Goal: Information Seeking & Learning: Learn about a topic

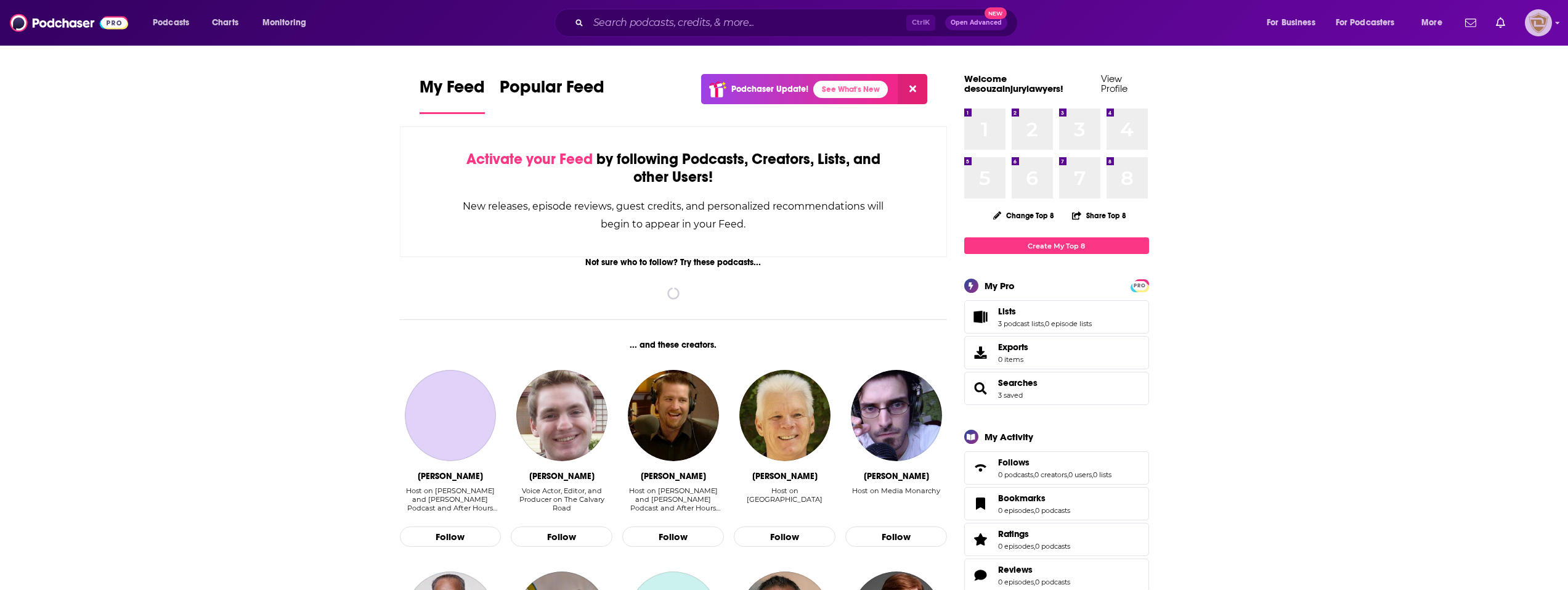
click at [1534, 23] on img "Logged in as desouzainjurylawyers" at bounding box center [1539, 23] width 27 height 27
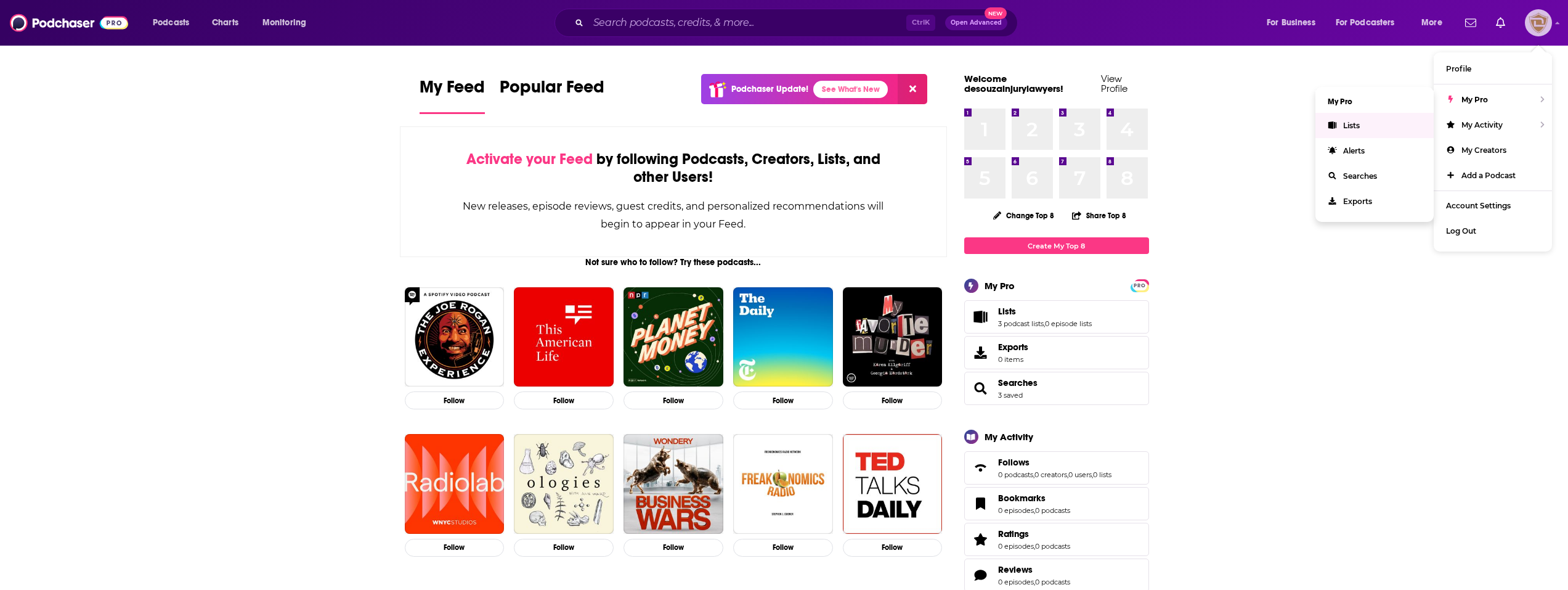
click at [1362, 130] on link "Lists" at bounding box center [1374, 125] width 118 height 25
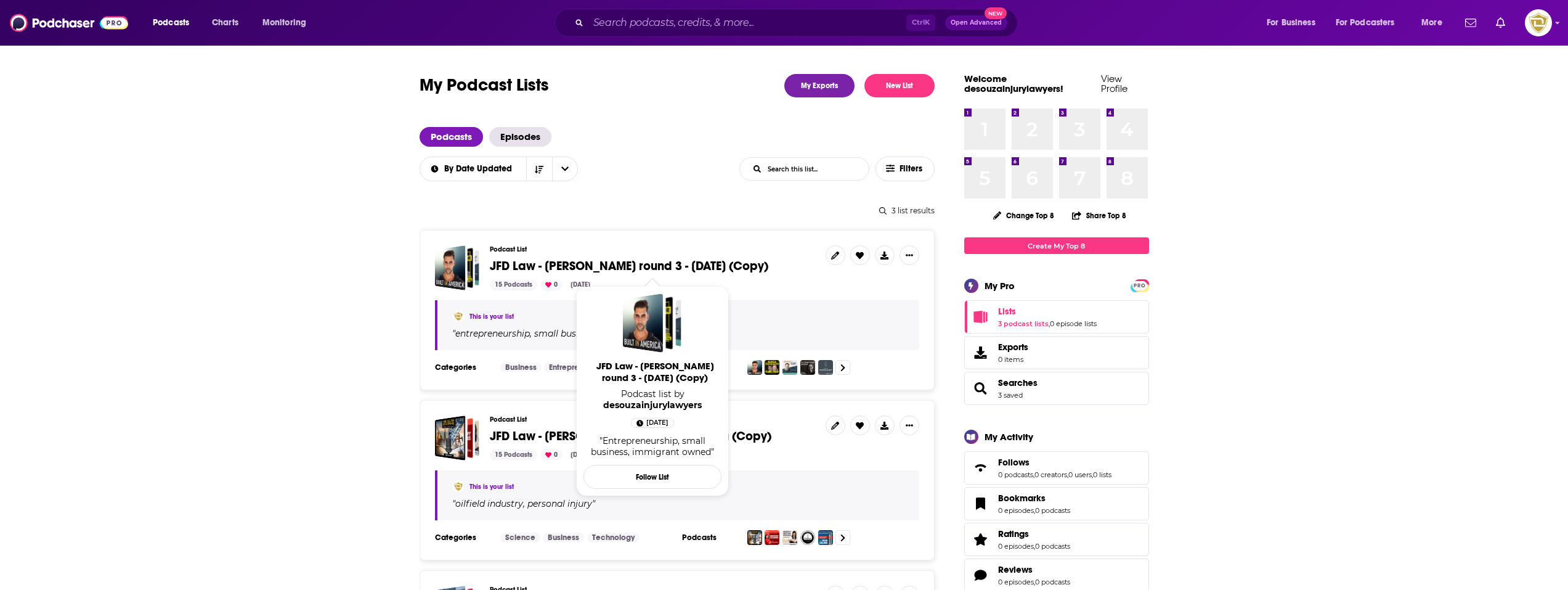
click at [516, 271] on span "JFD Law - [PERSON_NAME] round 3 - [DATE] (Copy)" at bounding box center [629, 266] width 278 height 15
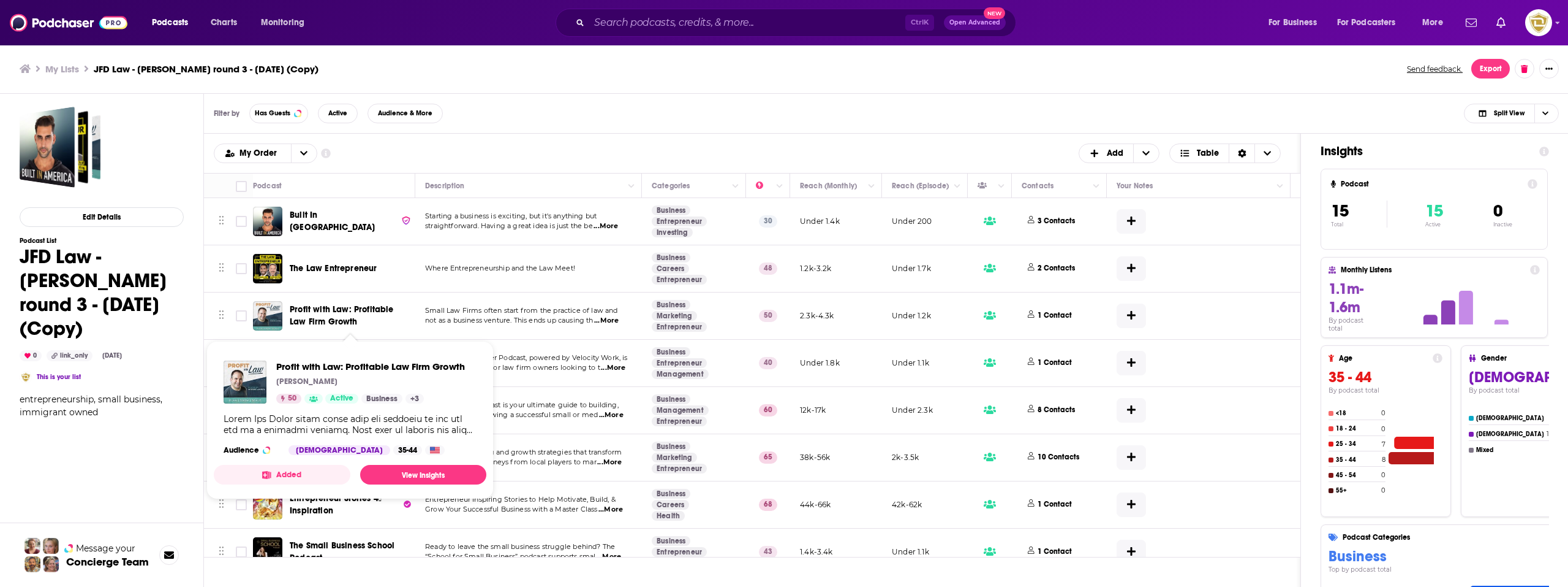
click at [372, 312] on span "Profit with Law: Profitable Law Firm Growth" at bounding box center [341, 315] width 104 height 23
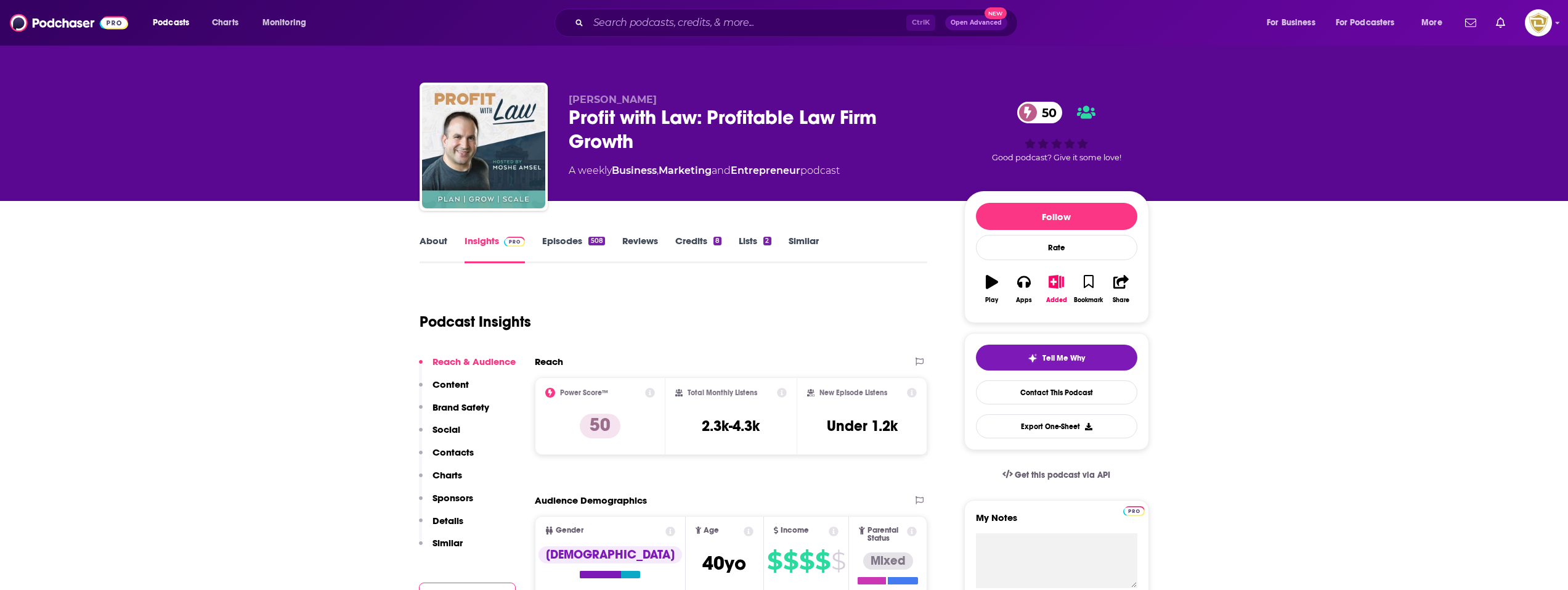
click at [441, 246] on link "About" at bounding box center [433, 249] width 27 height 28
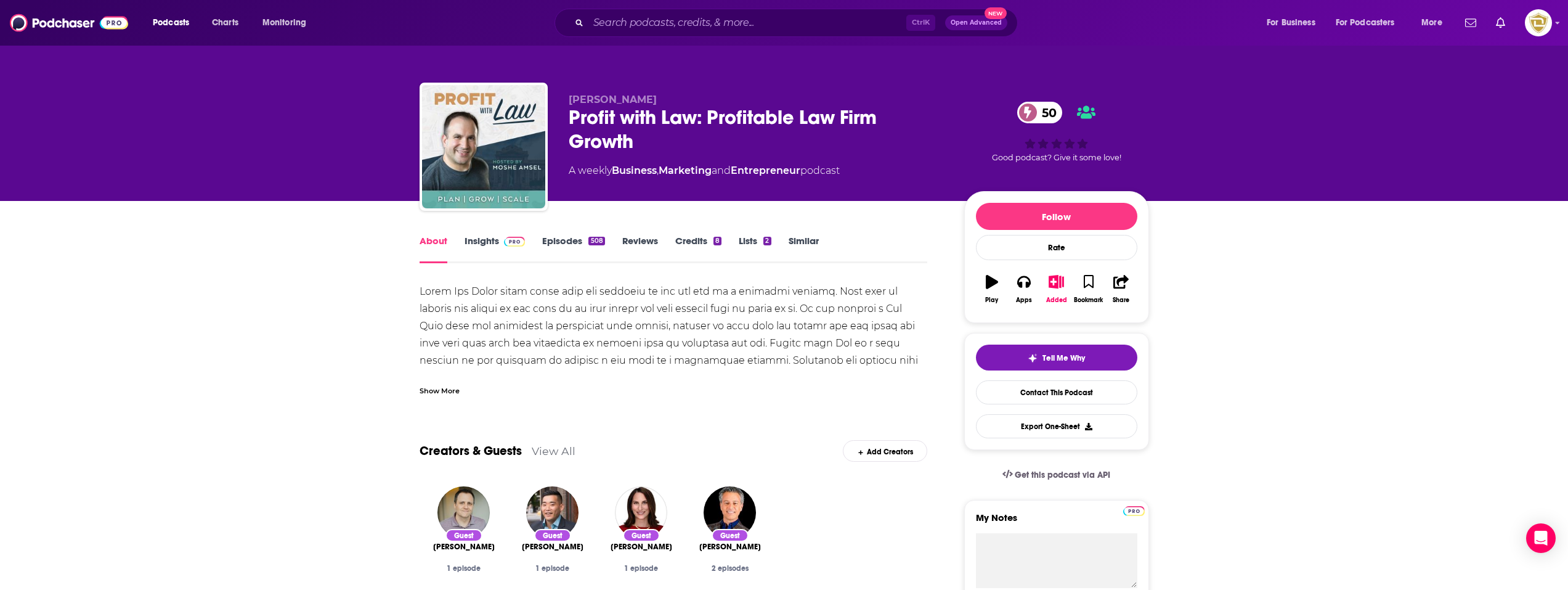
click at [438, 390] on div "Show More" at bounding box center [439, 390] width 40 height 11
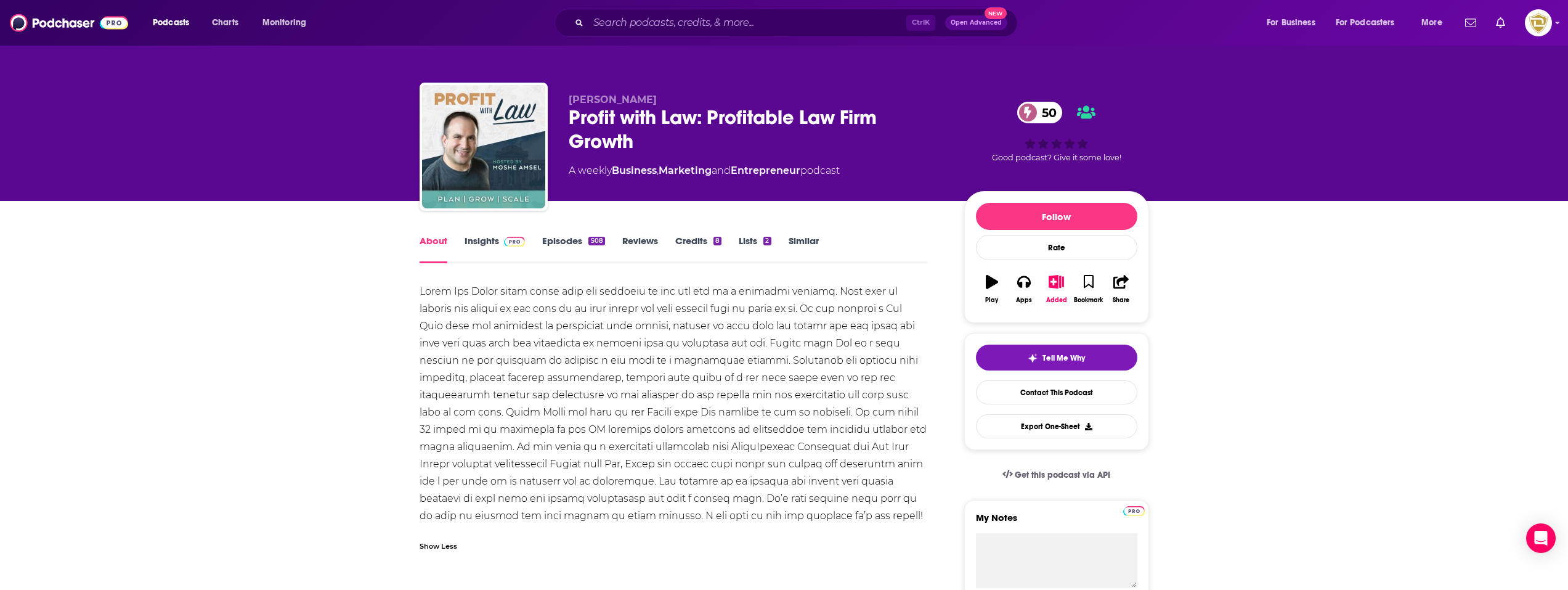
click at [490, 245] on link "Insights" at bounding box center [495, 249] width 61 height 28
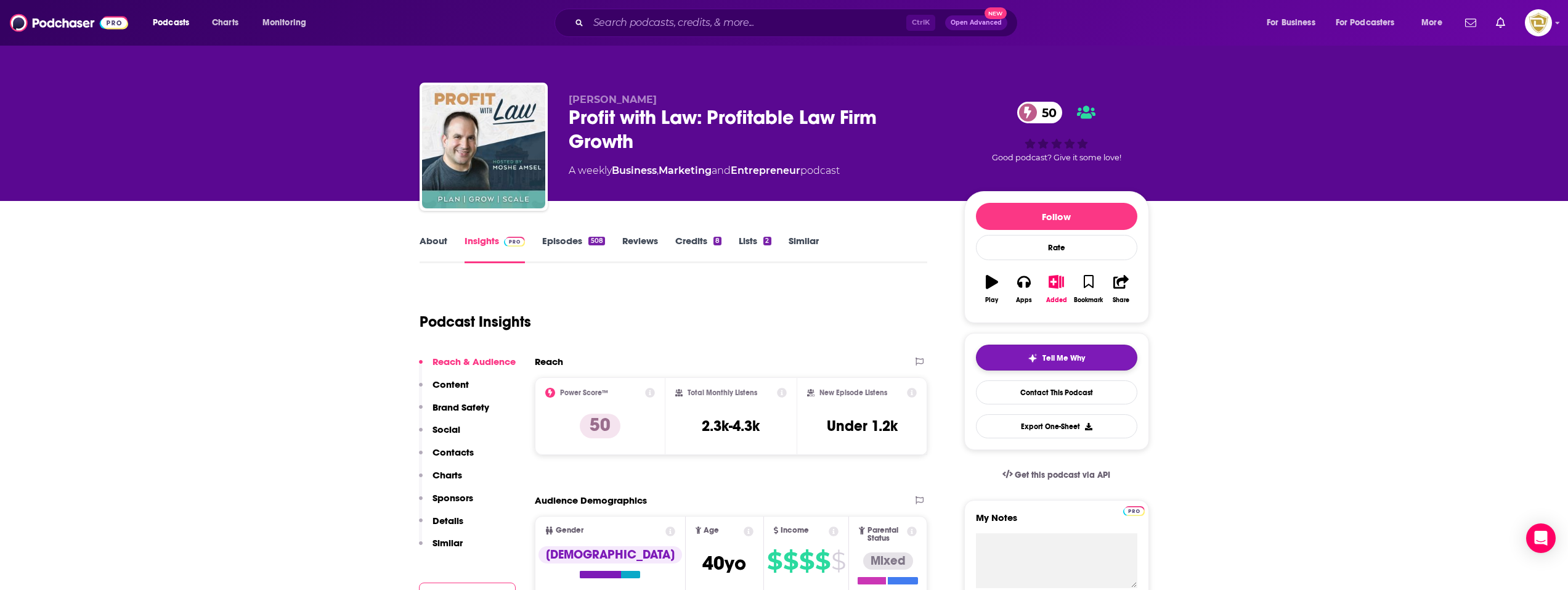
click at [1039, 354] on div "Tell Me Why" at bounding box center [1056, 358] width 57 height 10
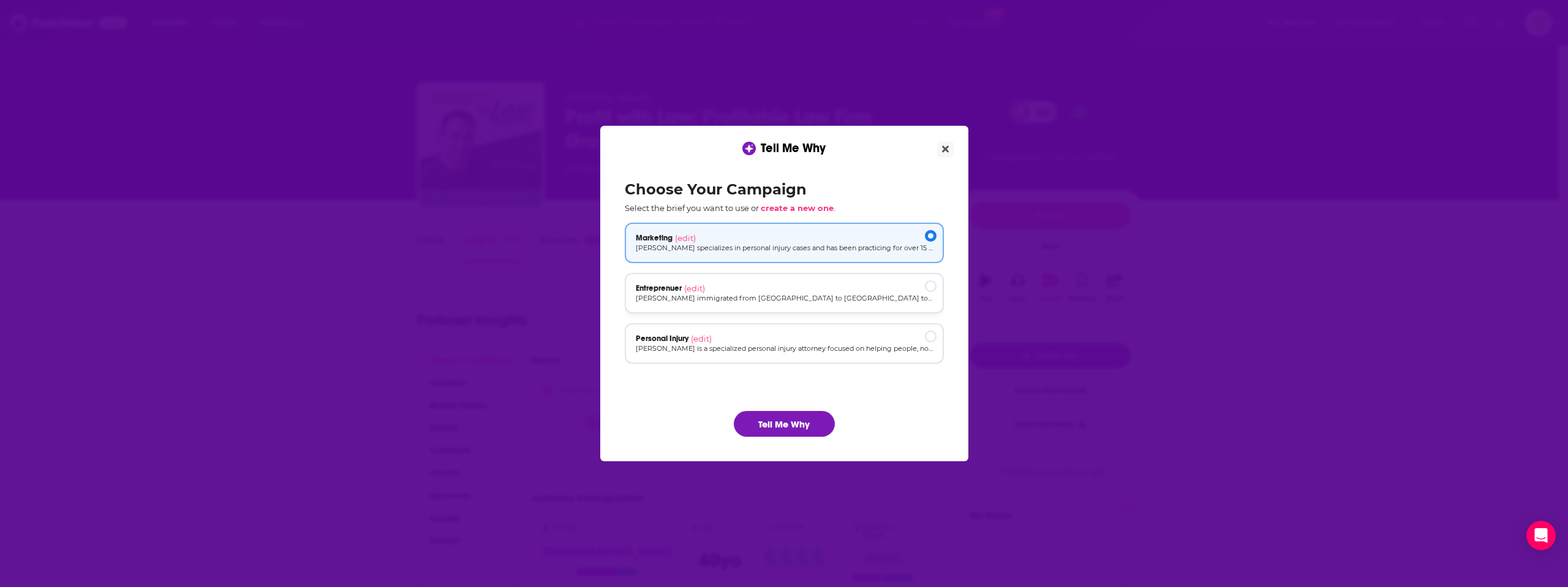
click at [766, 298] on p "[PERSON_NAME] immigrated from [GEOGRAPHIC_DATA] to [GEOGRAPHIC_DATA] to practic…" at bounding box center [784, 298] width 297 height 11
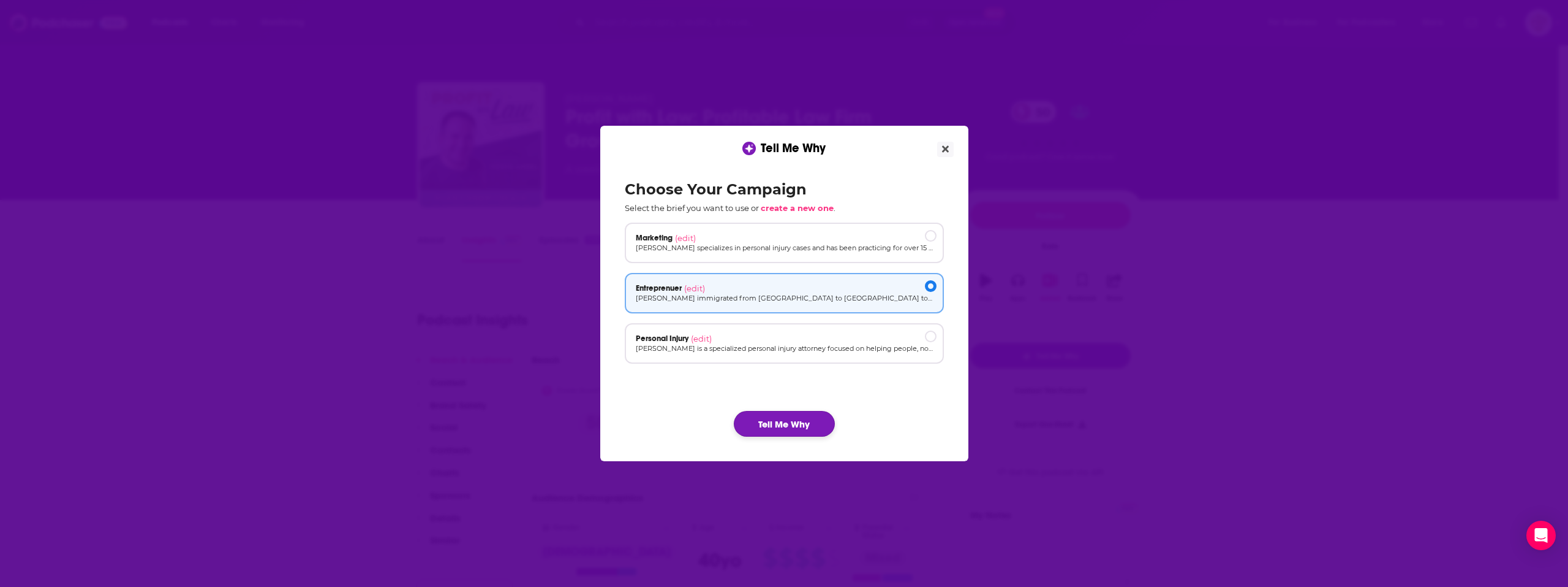
click at [781, 423] on button "Tell Me Why" at bounding box center [784, 424] width 101 height 26
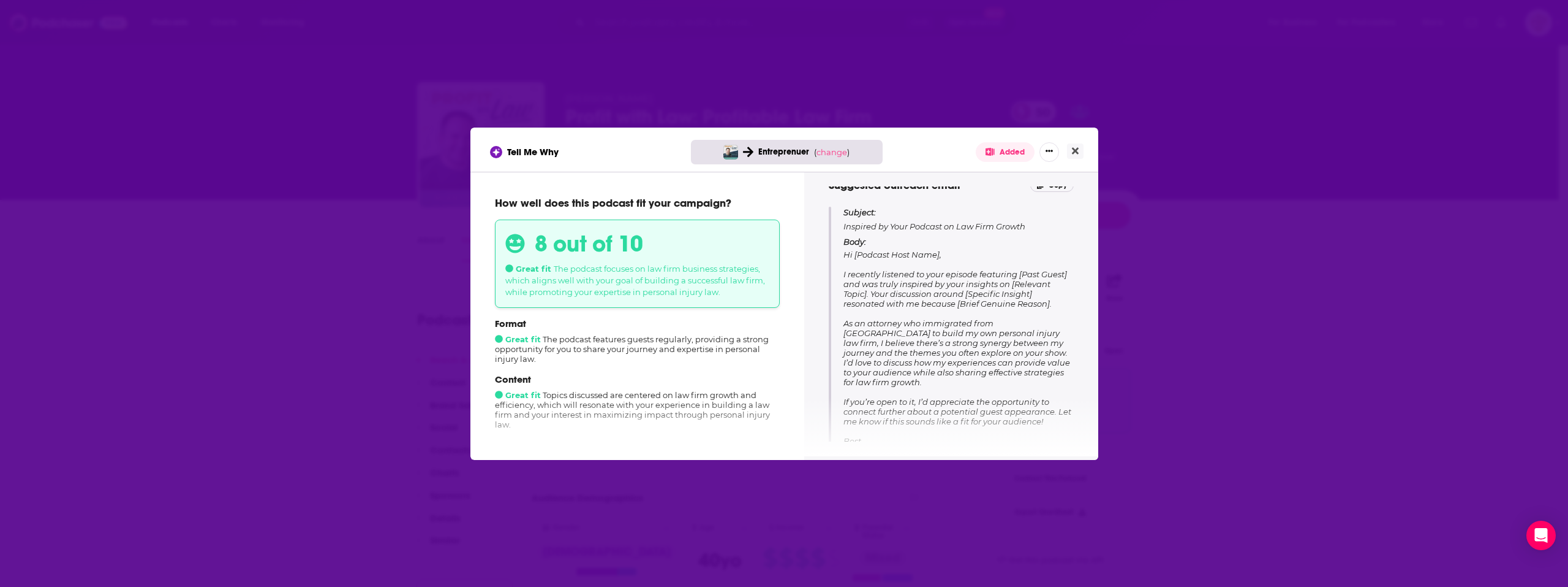
scroll to position [123, 0]
click at [828, 147] on span "change" at bounding box center [832, 152] width 30 height 10
click at [875, 246] on button "Change campaign" at bounding box center [853, 243] width 83 height 14
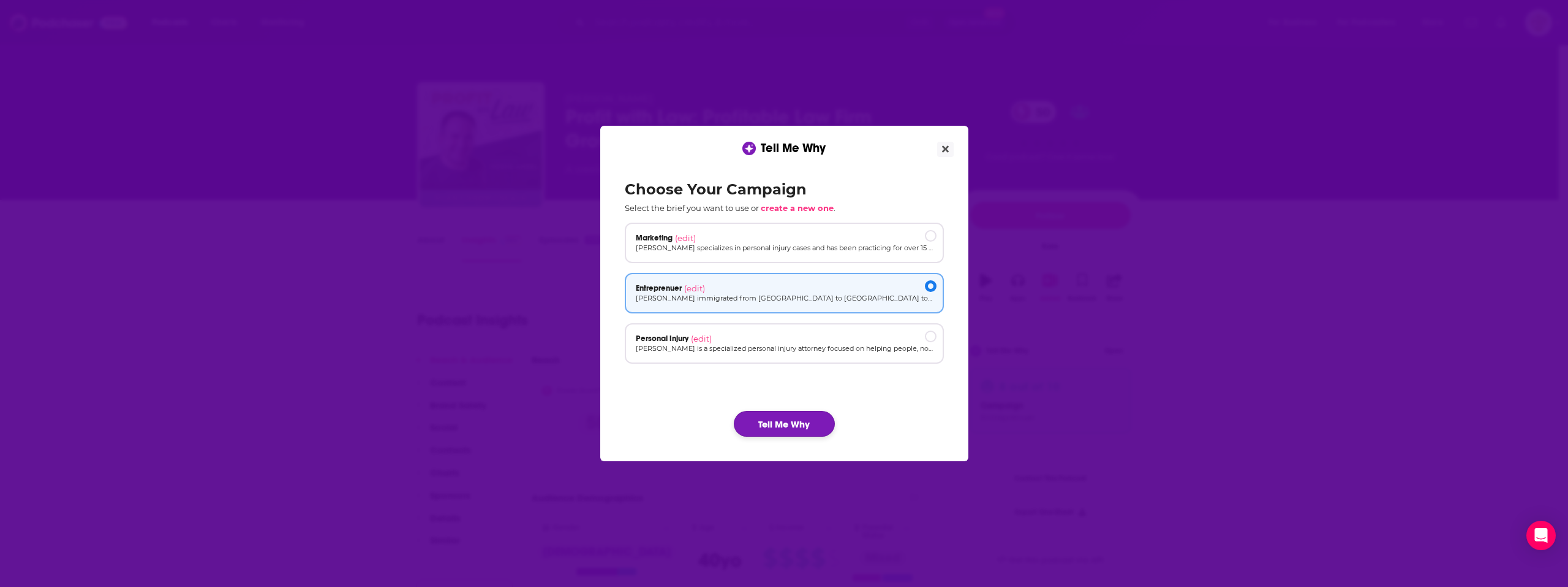
click at [788, 428] on button "Tell Me Why" at bounding box center [784, 424] width 101 height 26
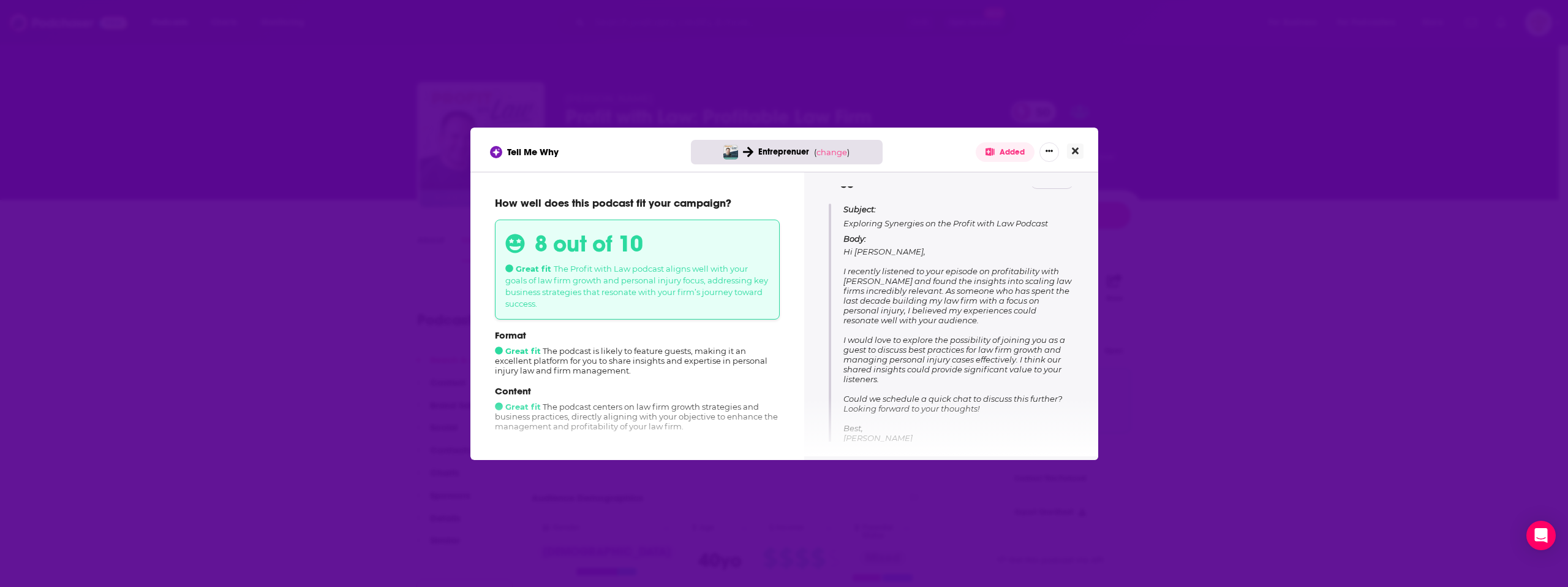
click at [1067, 156] on button "Close" at bounding box center [1075, 151] width 17 height 15
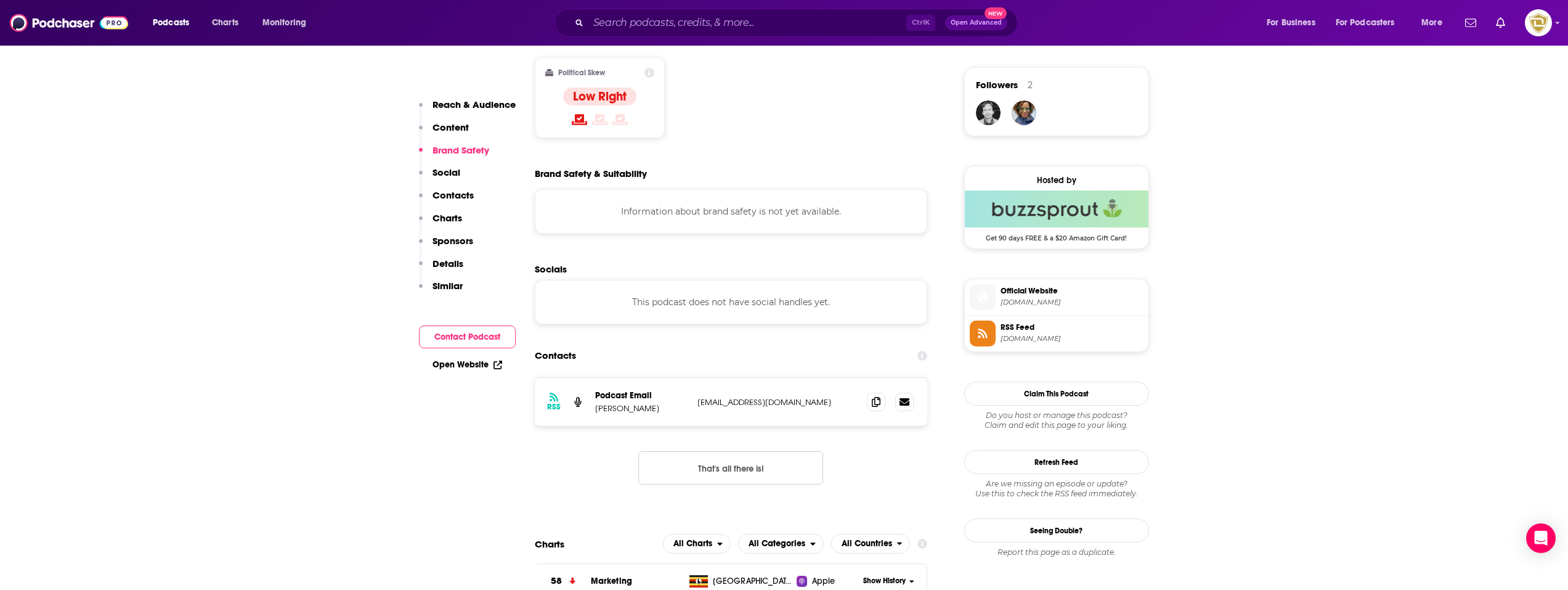
scroll to position [986, 0]
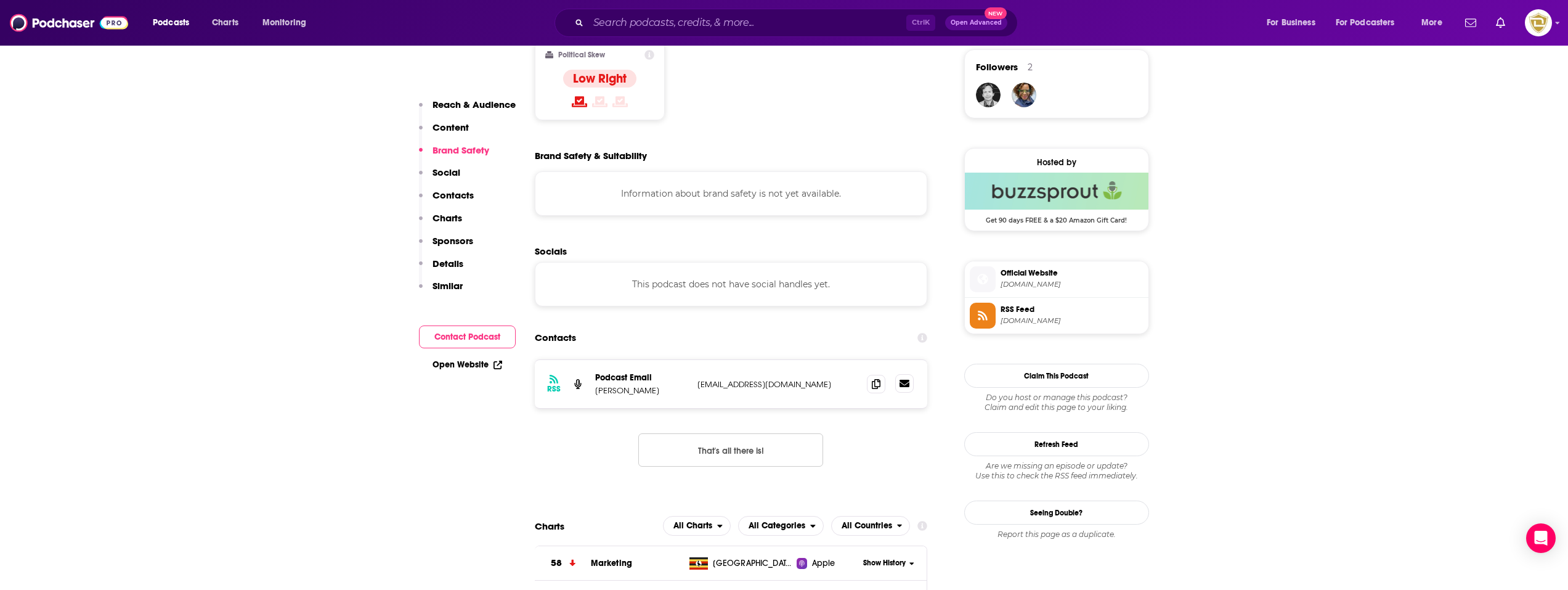
click at [898, 374] on link at bounding box center [905, 383] width 18 height 18
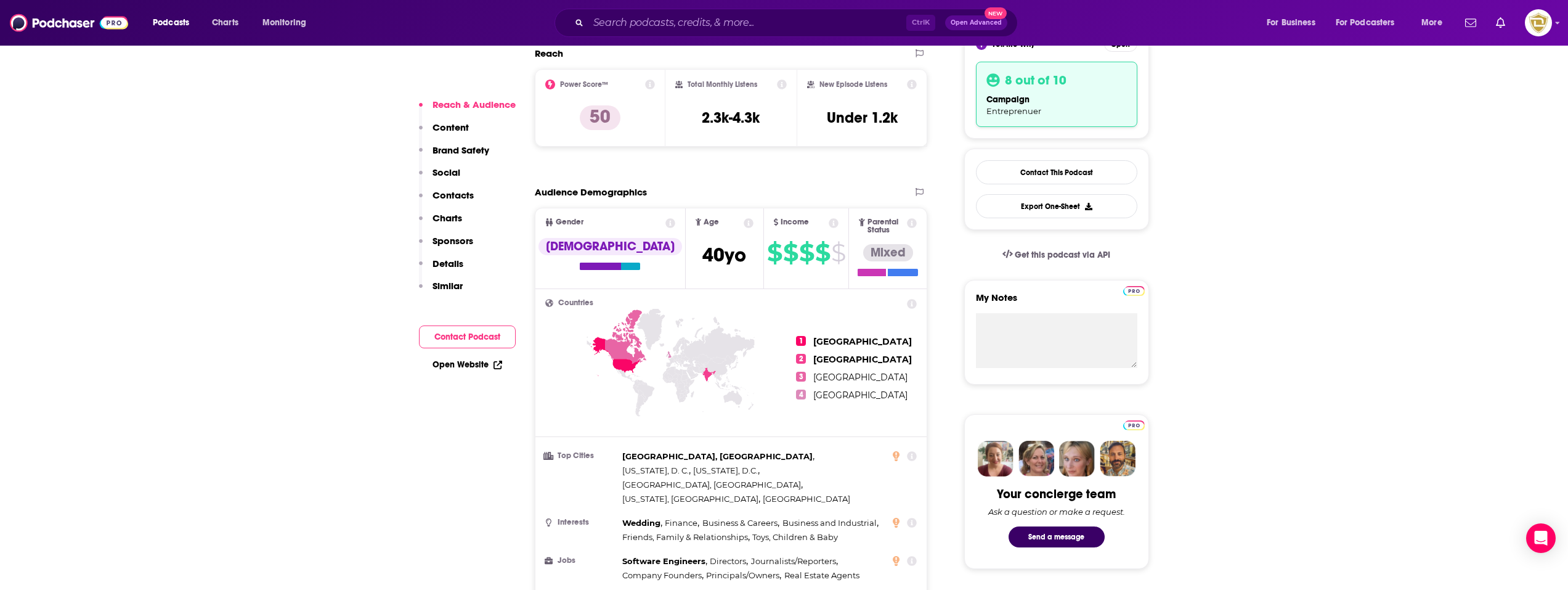
scroll to position [123, 0]
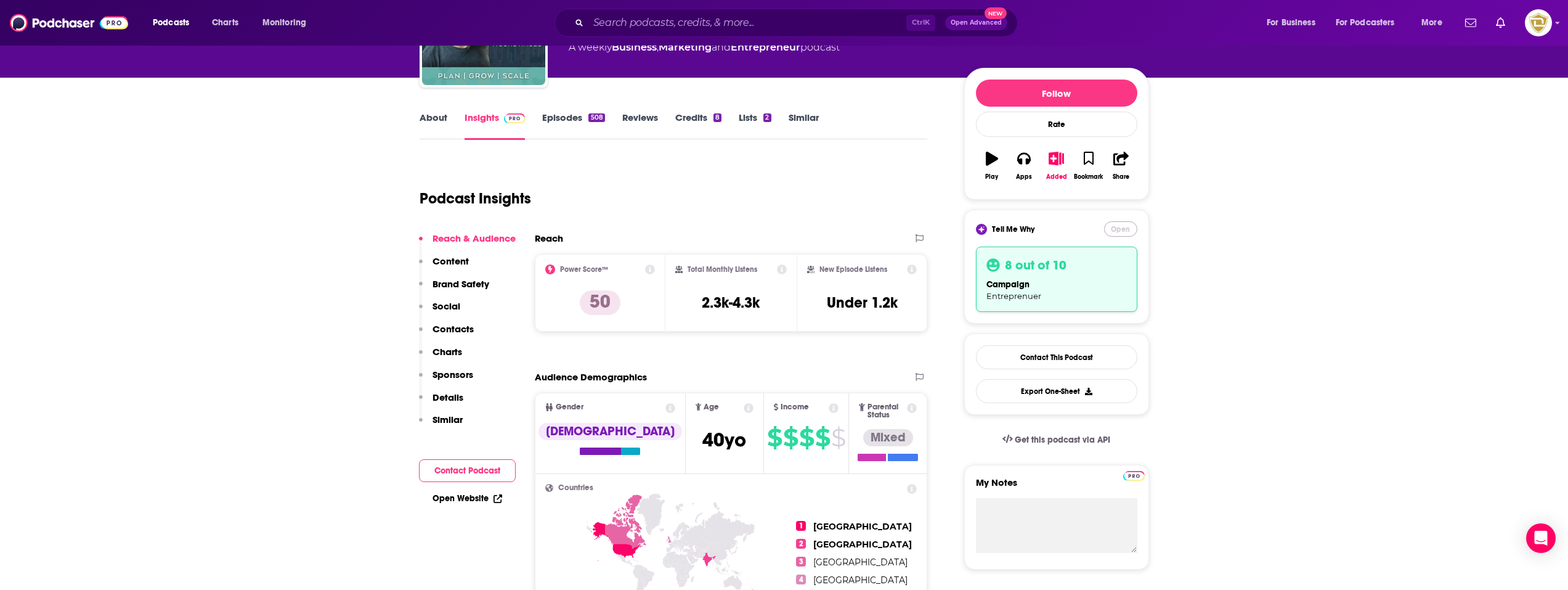
click at [1124, 230] on button "Open" at bounding box center [1121, 229] width 34 height 15
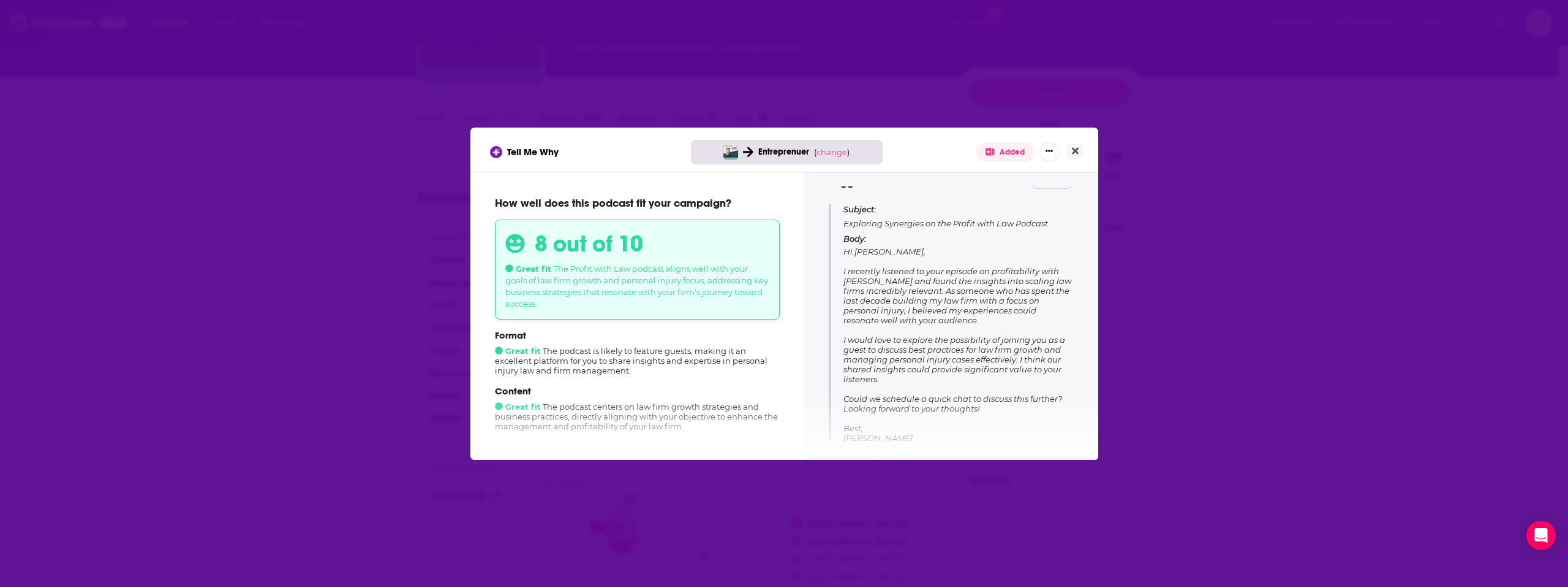
click at [1084, 149] on div "Tell Me Why Entreprenuer ( change ) Added" at bounding box center [784, 149] width 628 height 44
drag, startPoint x: 1080, startPoint y: 150, endPoint x: 1047, endPoint y: 168, distance: 37.6
click at [1079, 150] on button "Close" at bounding box center [1075, 151] width 17 height 15
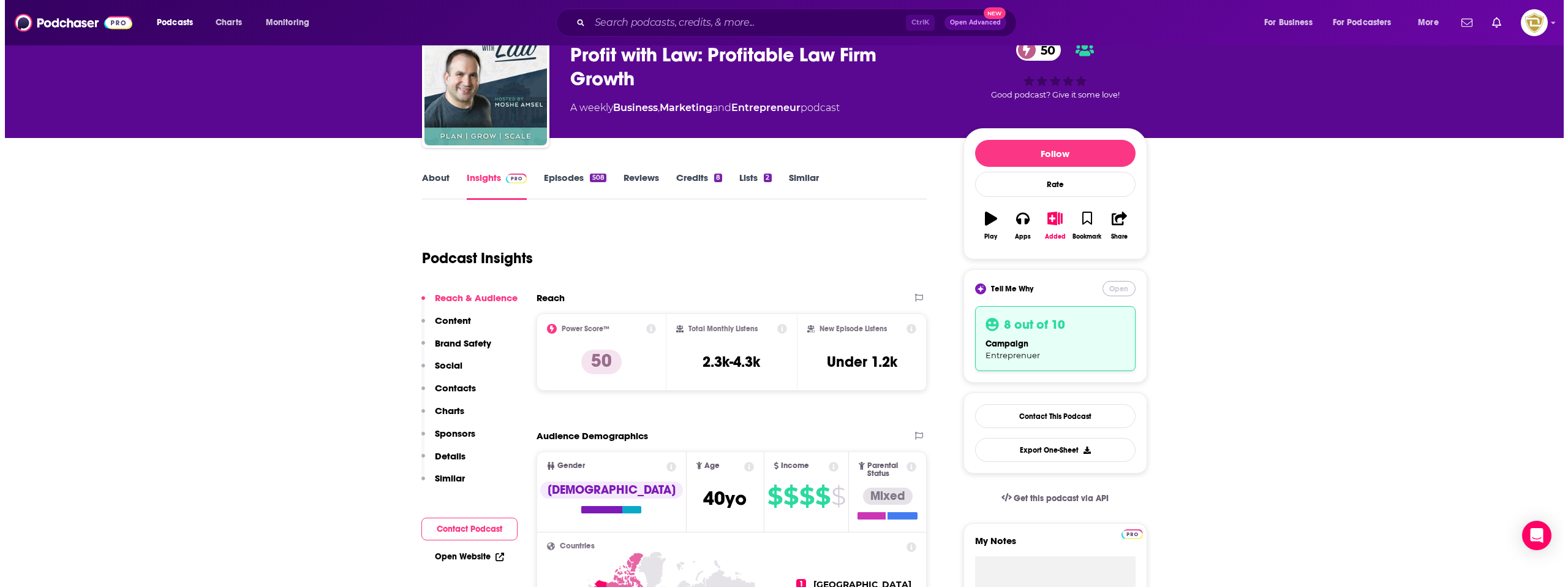
scroll to position [0, 0]
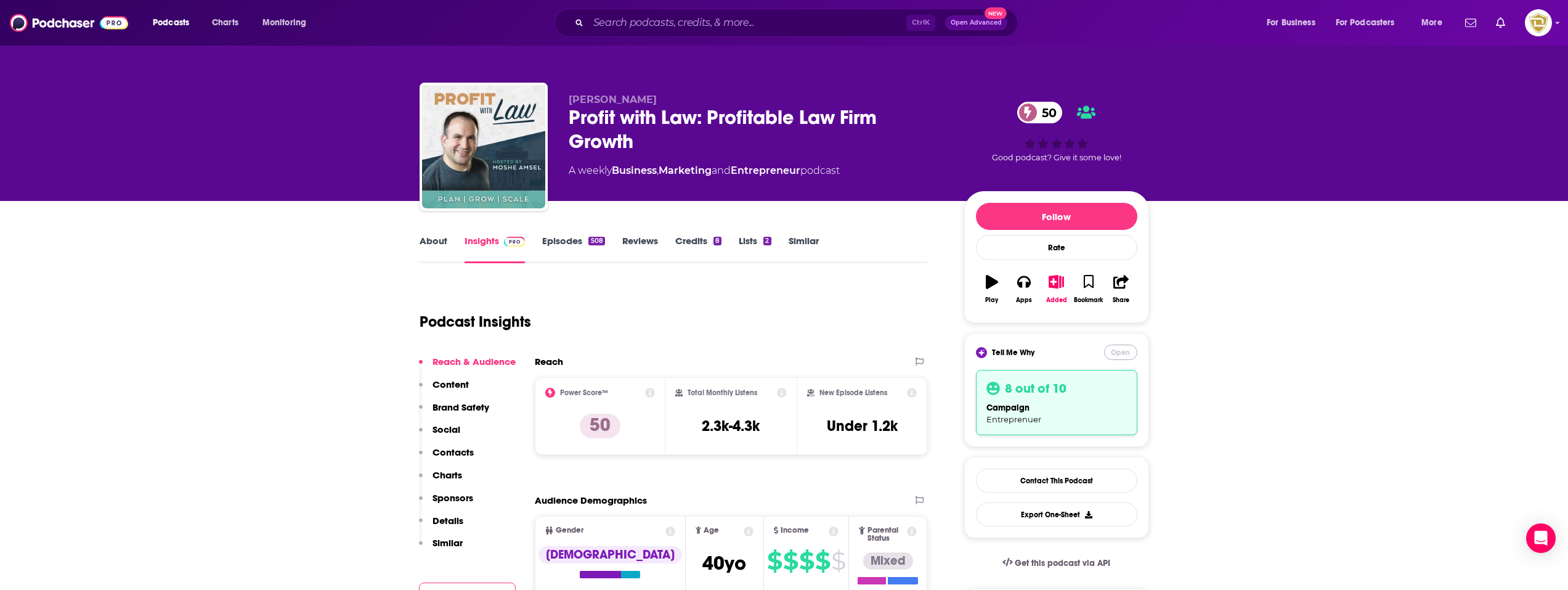
click at [1131, 354] on button "Open" at bounding box center [1121, 352] width 34 height 15
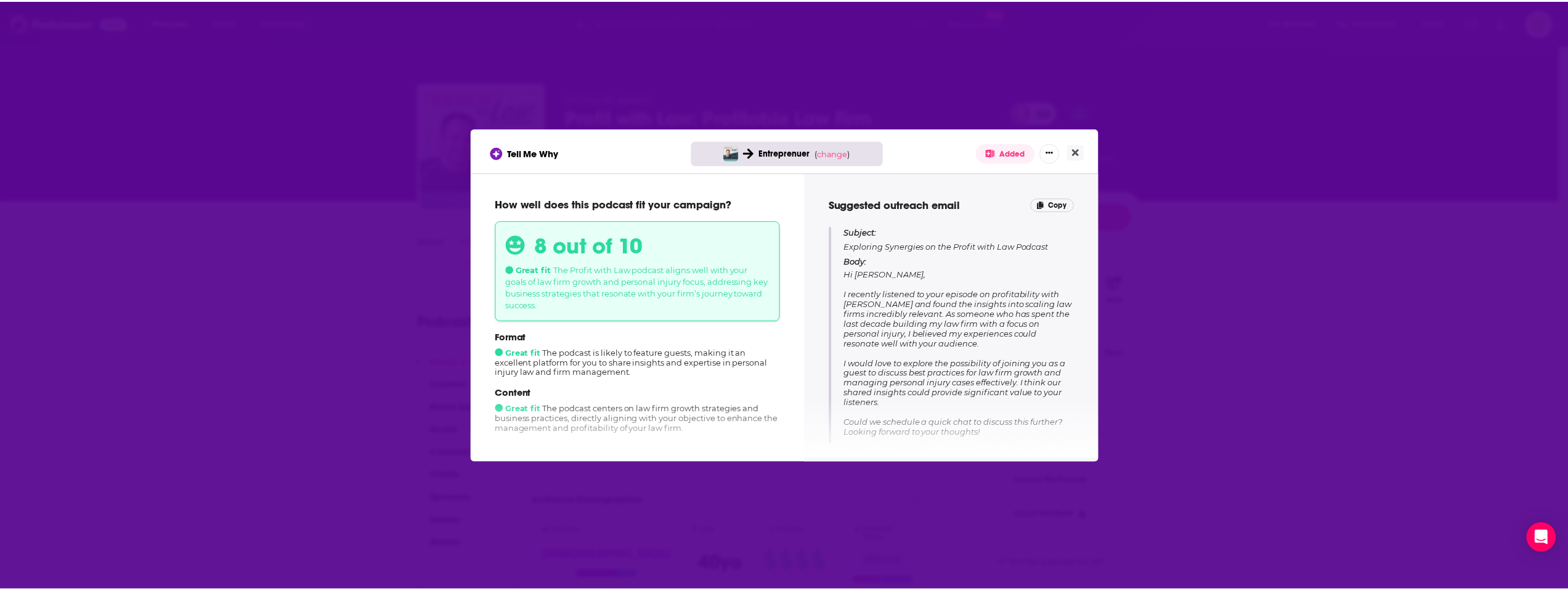
scroll to position [123, 0]
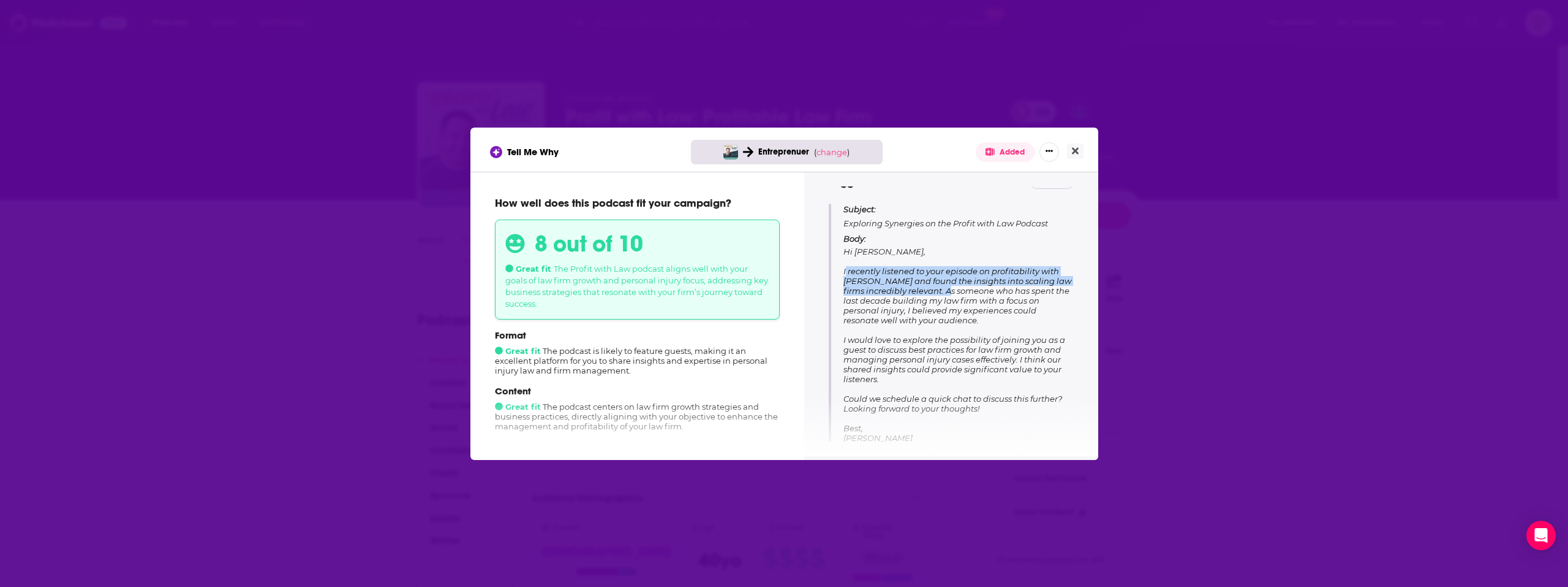
drag, startPoint x: 847, startPoint y: 272, endPoint x: 957, endPoint y: 288, distance: 111.2
click at [957, 288] on span "Hi [PERSON_NAME], I recently listened to your episode on profitability with [PE…" at bounding box center [957, 350] width 228 height 206
copy span "I recently listened to your episode on profitability with [PERSON_NAME] and fou…"
click at [1080, 150] on button "Close" at bounding box center [1075, 151] width 17 height 15
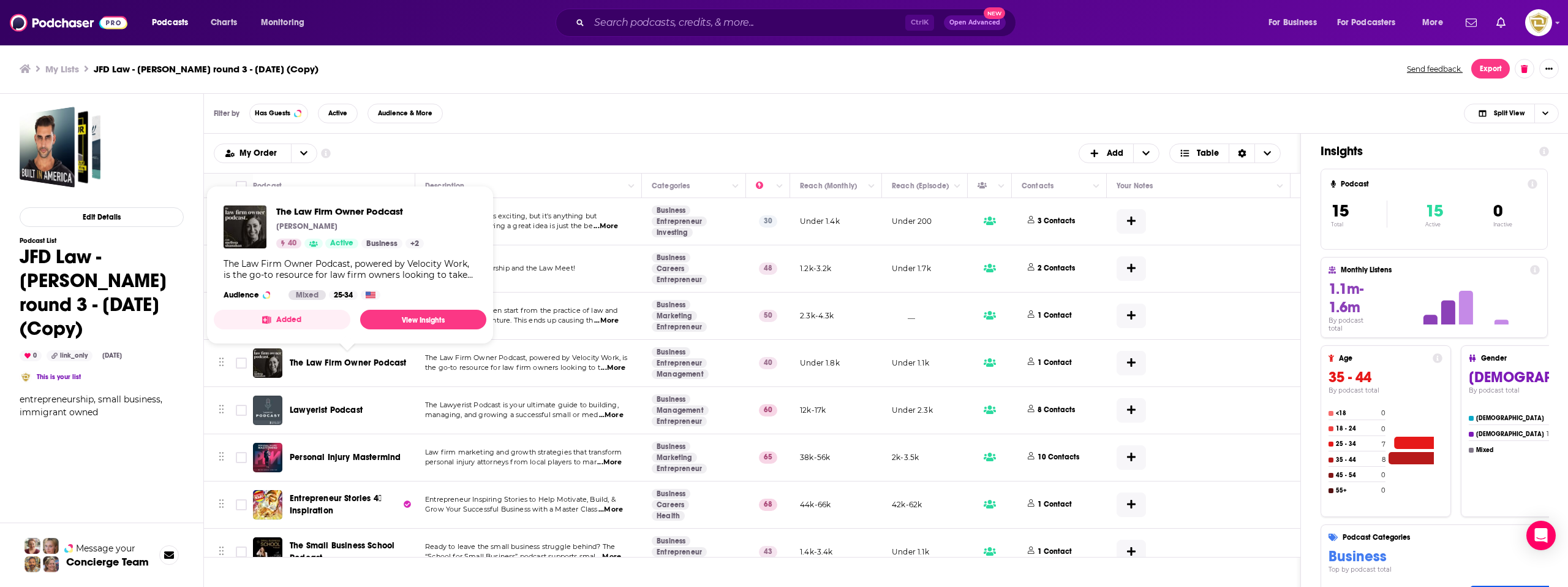
click at [377, 364] on span "The Law Firm Owner Podcast" at bounding box center [348, 363] width 117 height 11
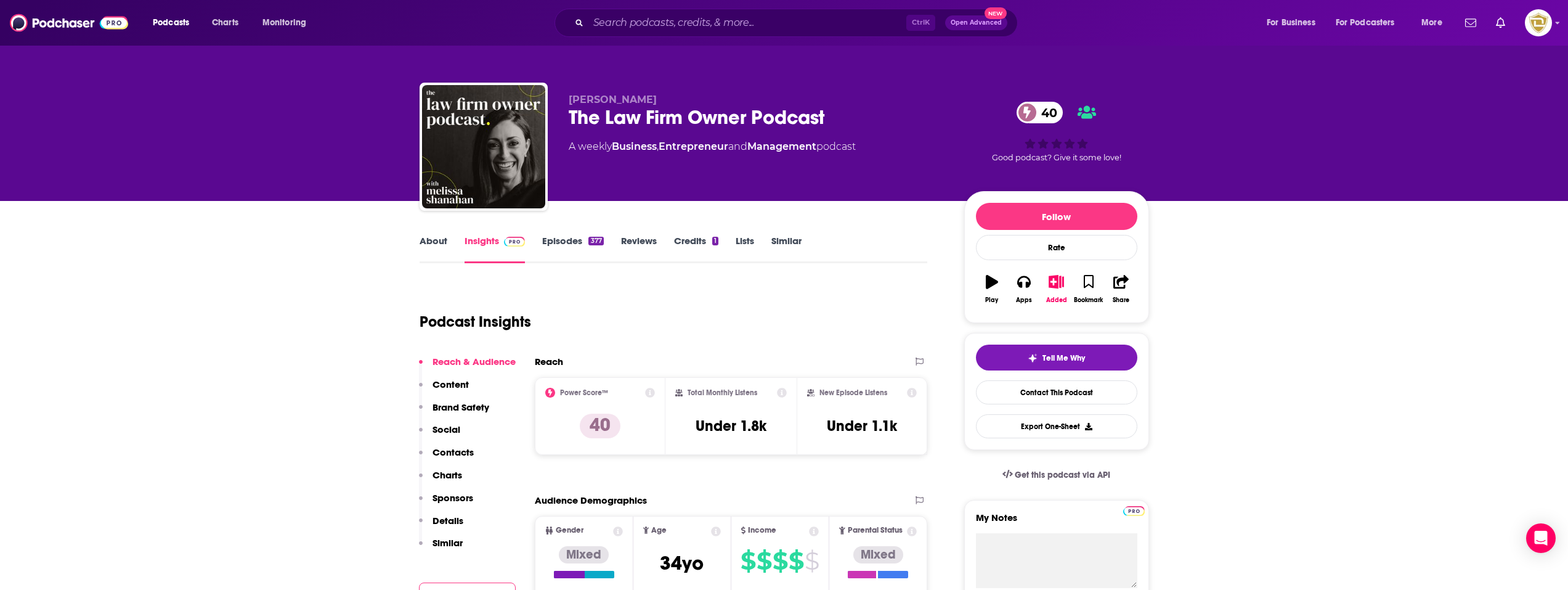
click at [444, 247] on link "About" at bounding box center [433, 249] width 27 height 28
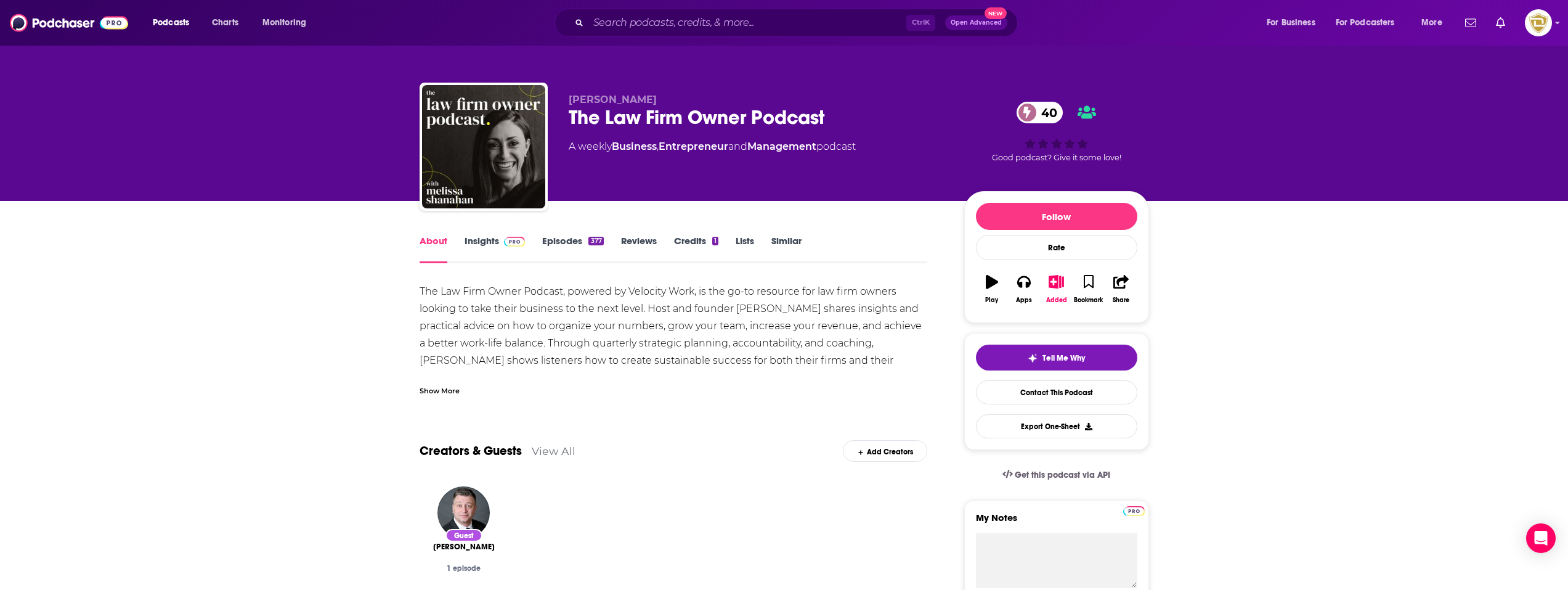
click at [440, 384] on div "Show More" at bounding box center [439, 390] width 40 height 11
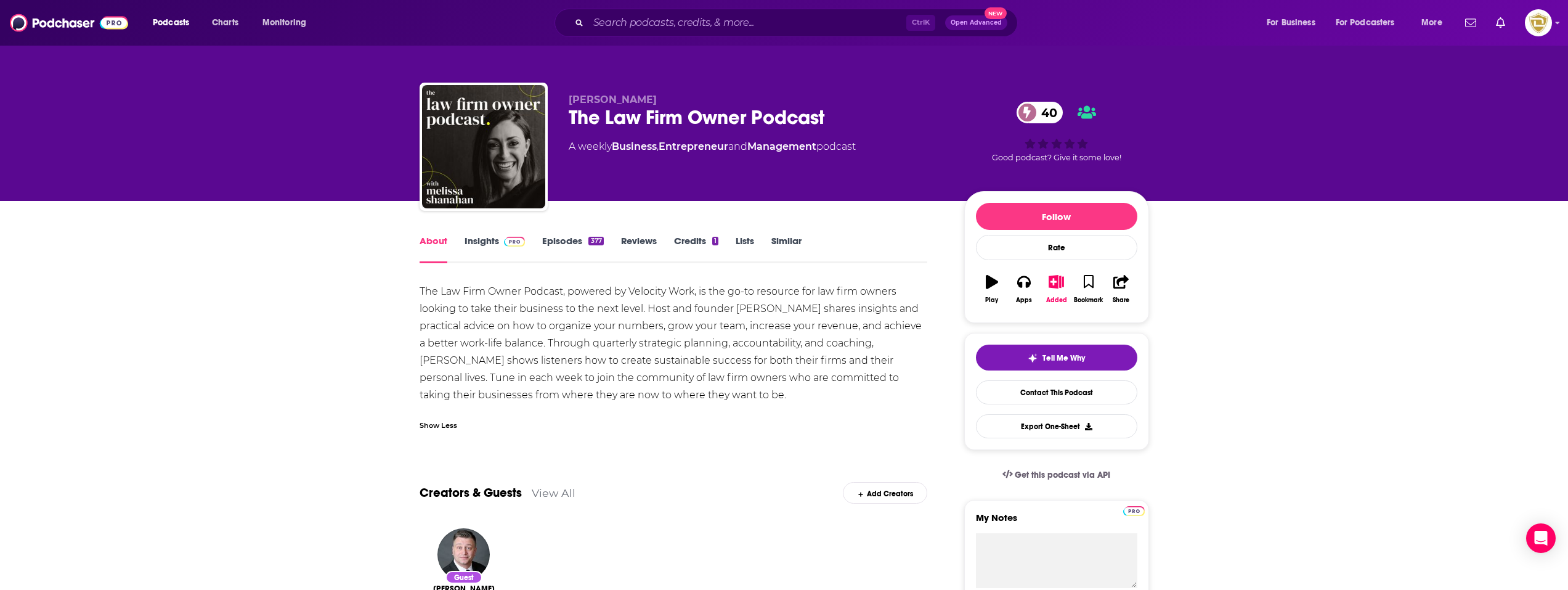
click at [484, 246] on link "Insights" at bounding box center [495, 249] width 61 height 28
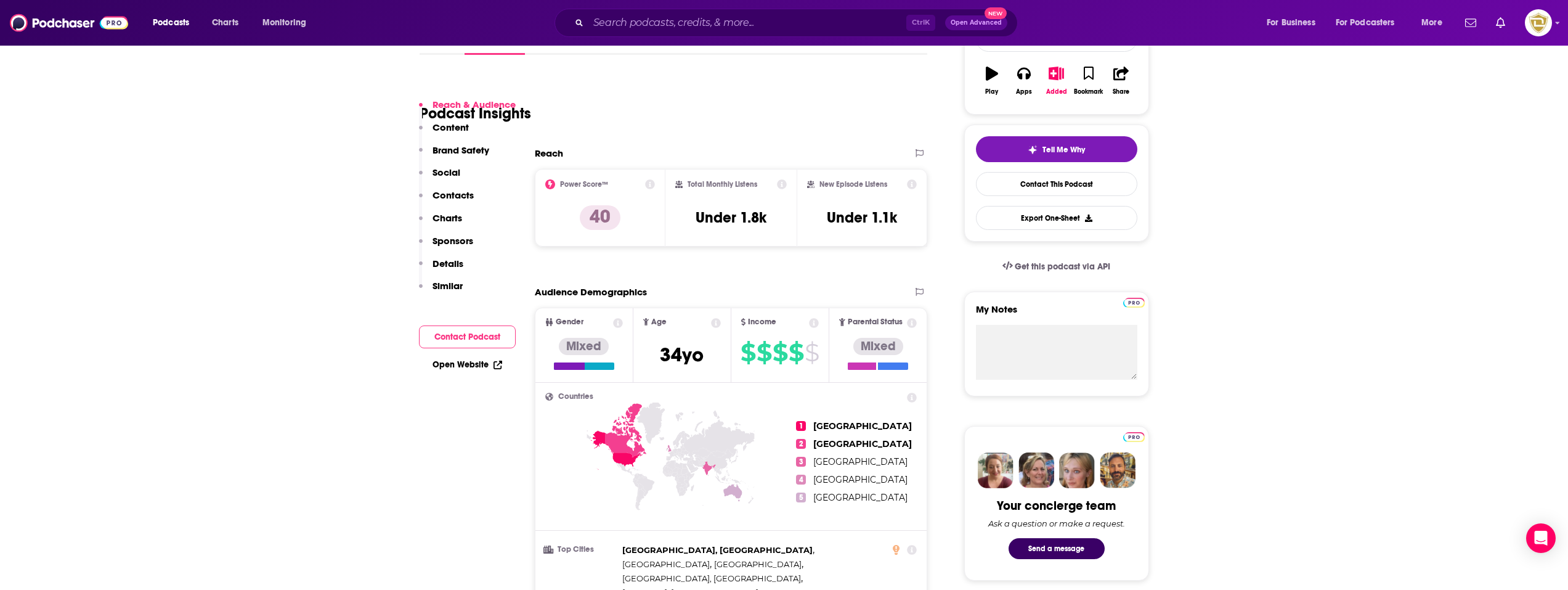
scroll to position [123, 0]
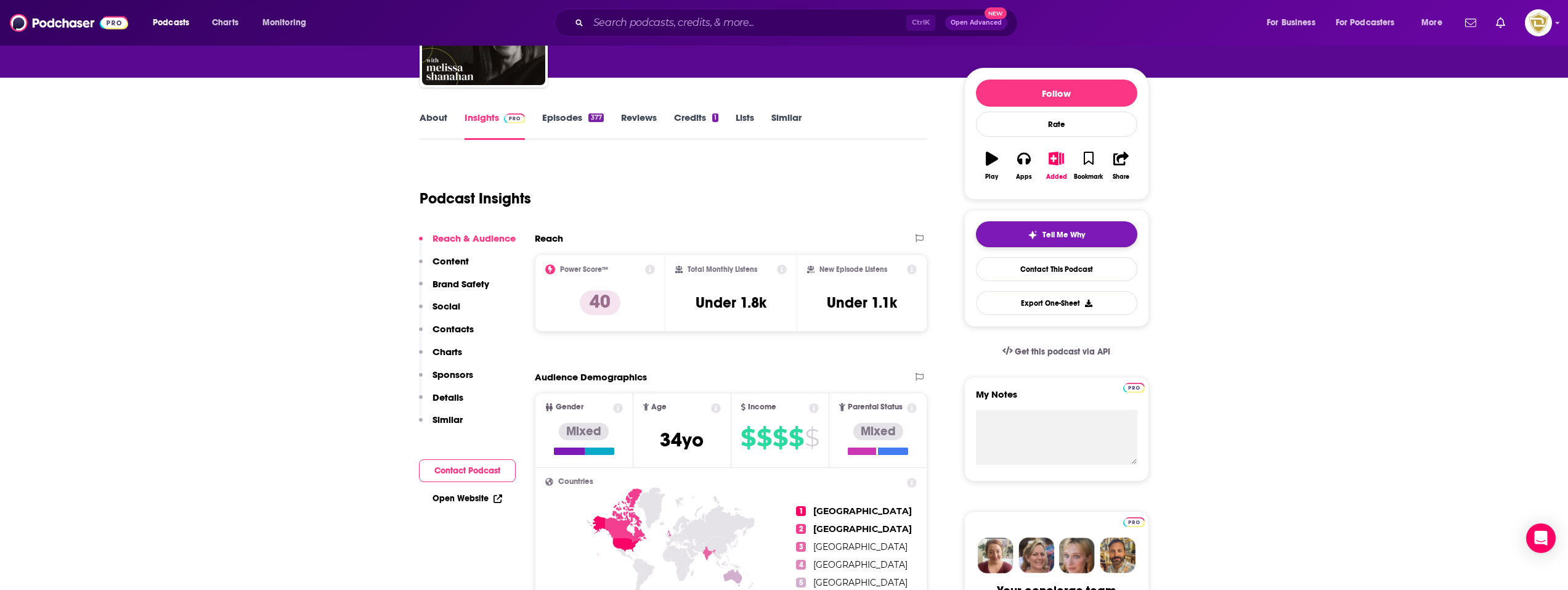
click at [1062, 238] on span "Tell Me Why" at bounding box center [1064, 235] width 43 height 10
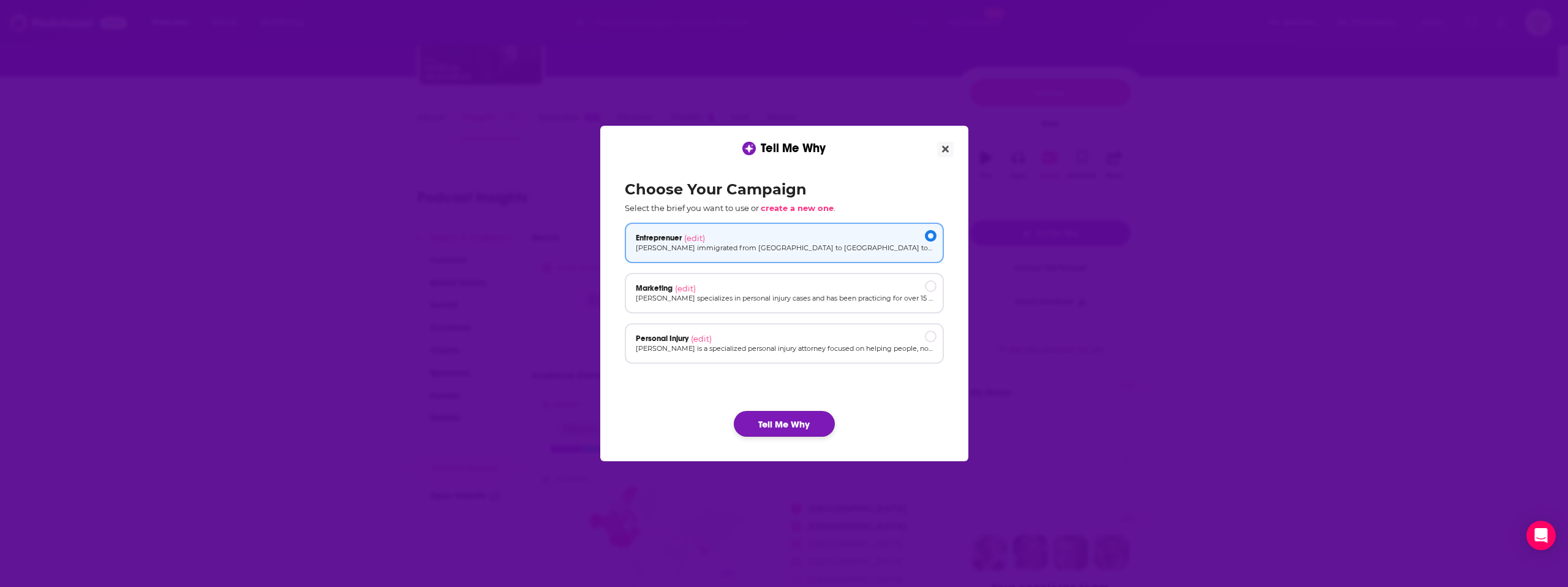
click at [796, 419] on button "Tell Me Why" at bounding box center [784, 424] width 101 height 26
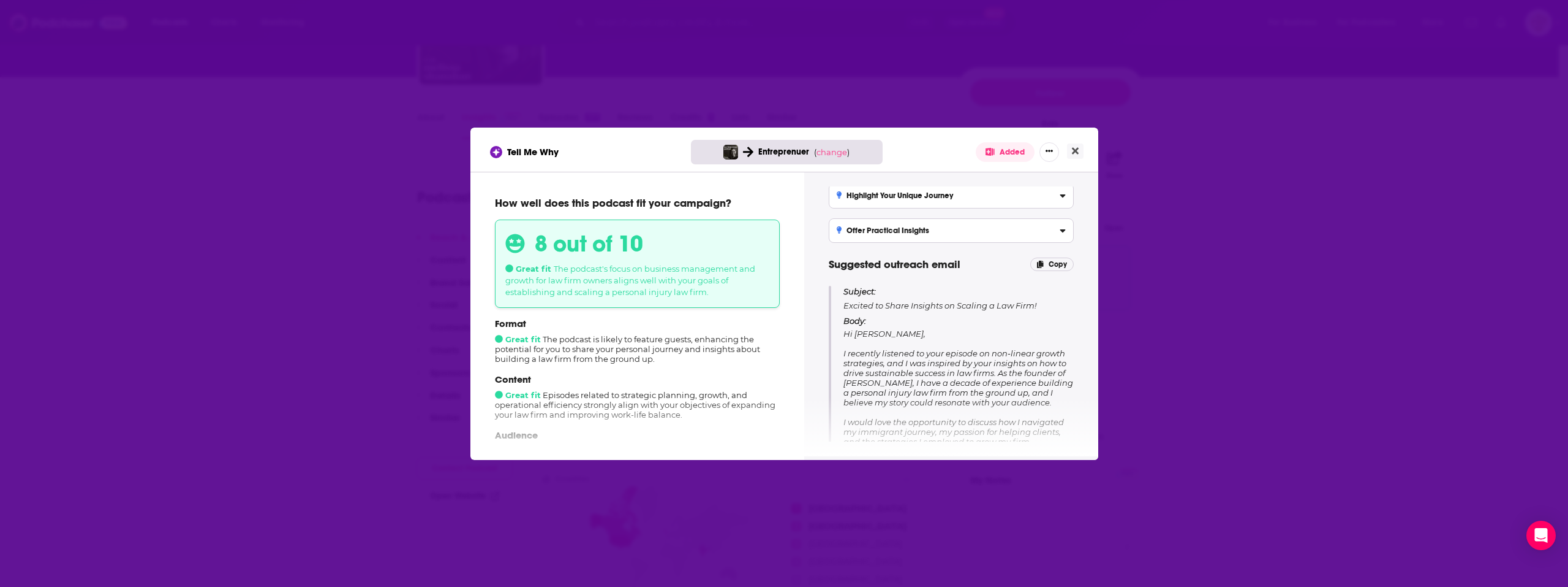
scroll to position [184, 0]
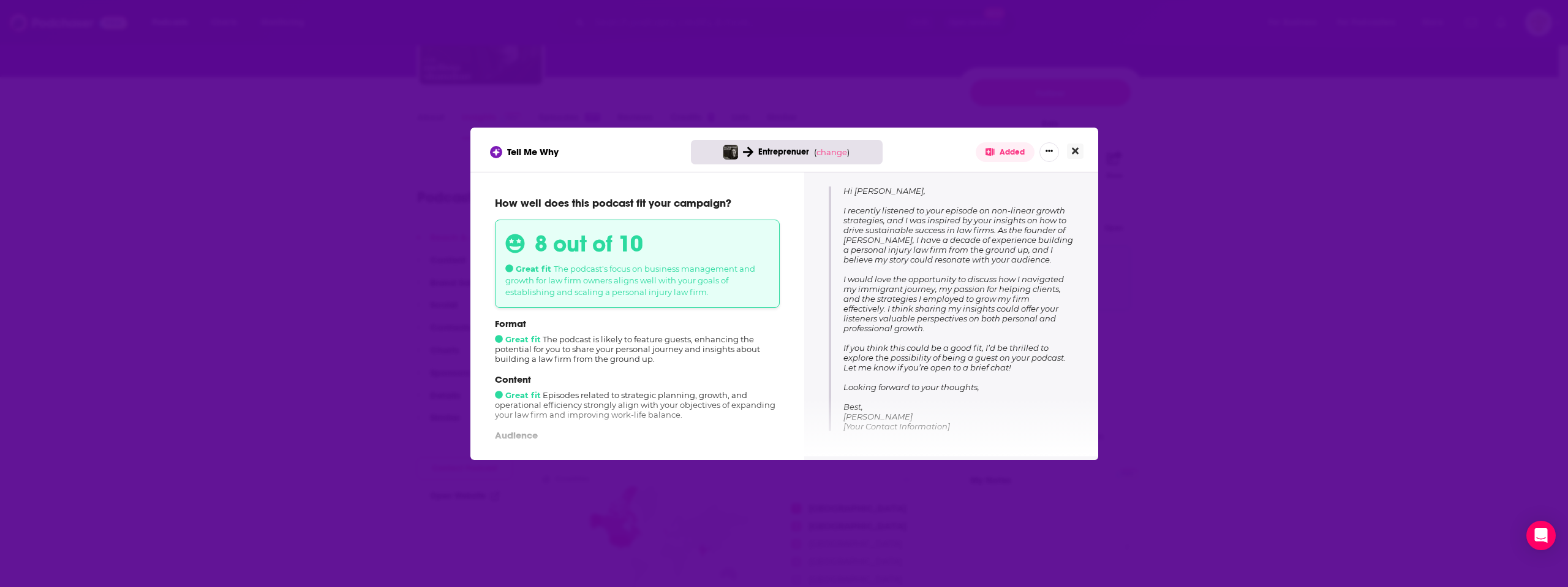
click at [1073, 152] on icon "Close" at bounding box center [1075, 150] width 7 height 7
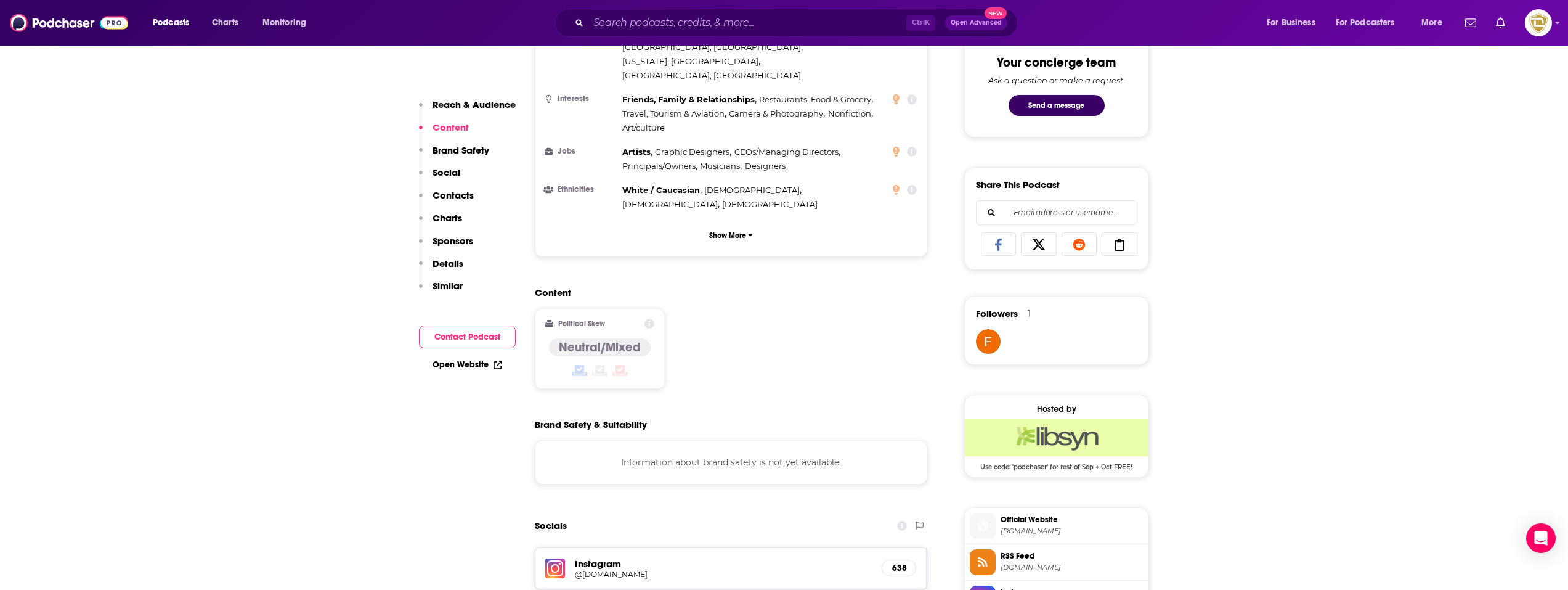
scroll to position [1109, 0]
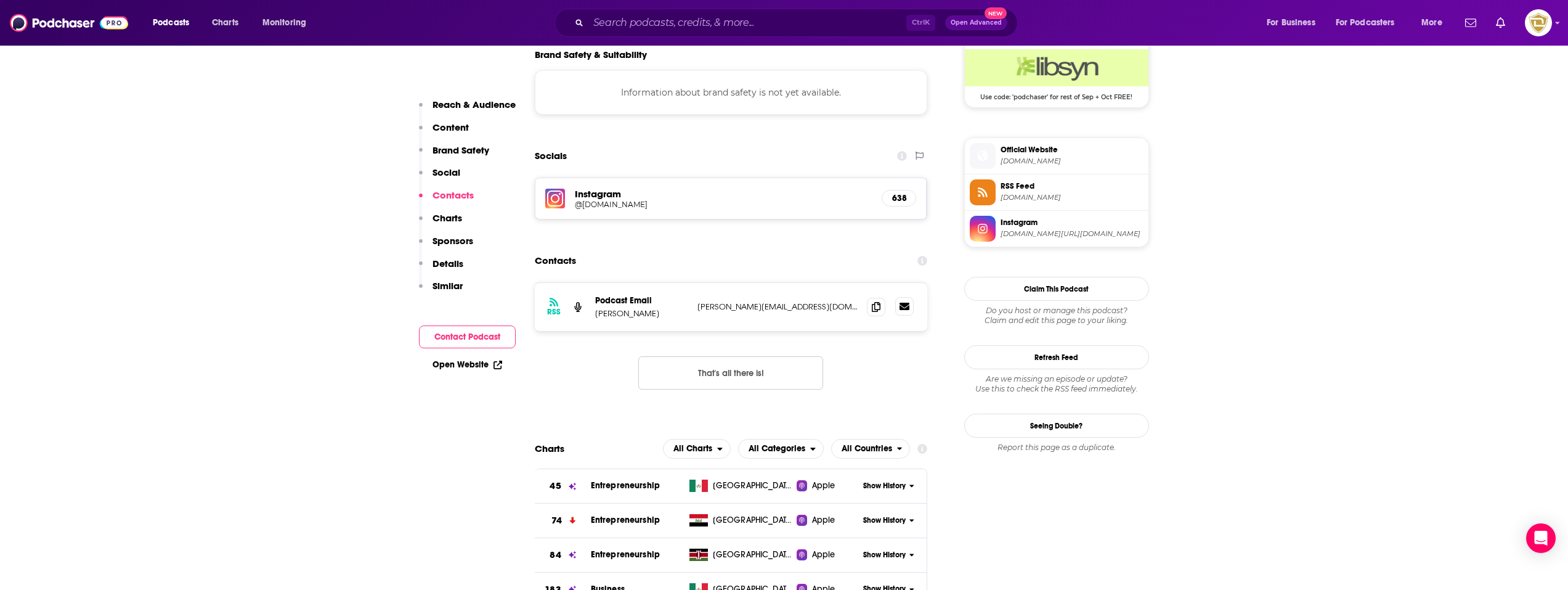
click at [902, 303] on icon at bounding box center [904, 306] width 10 height 8
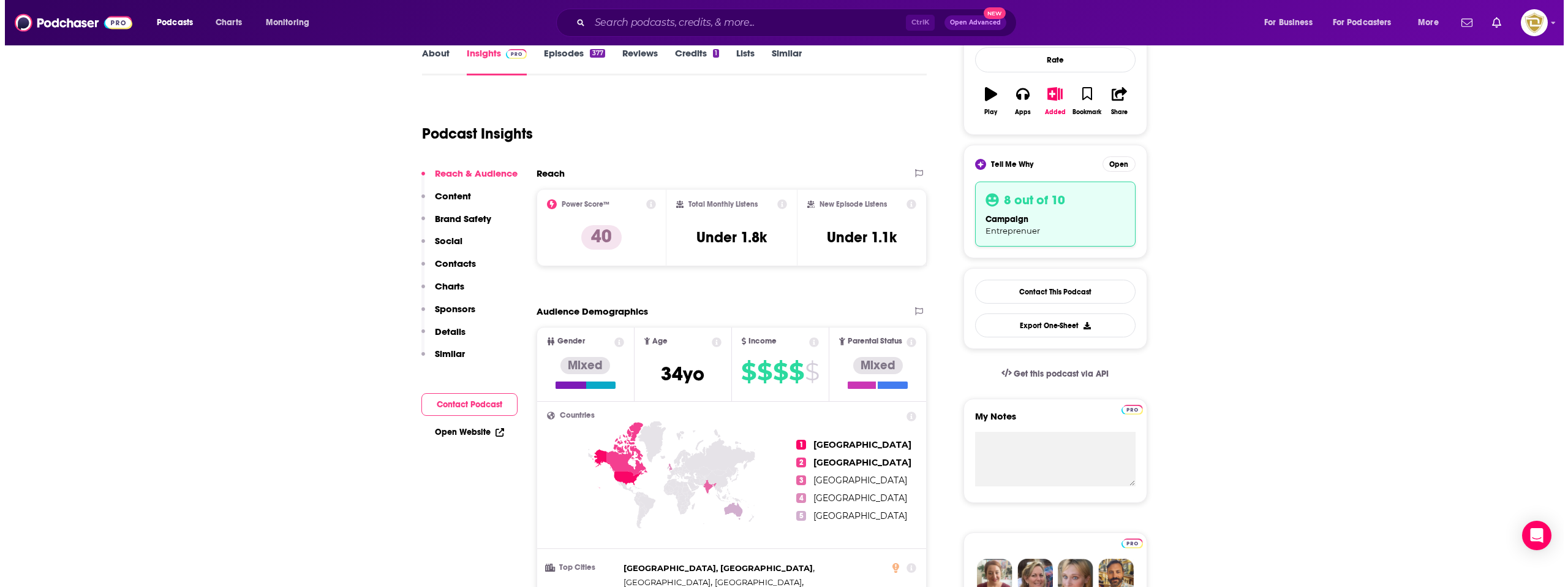
scroll to position [0, 0]
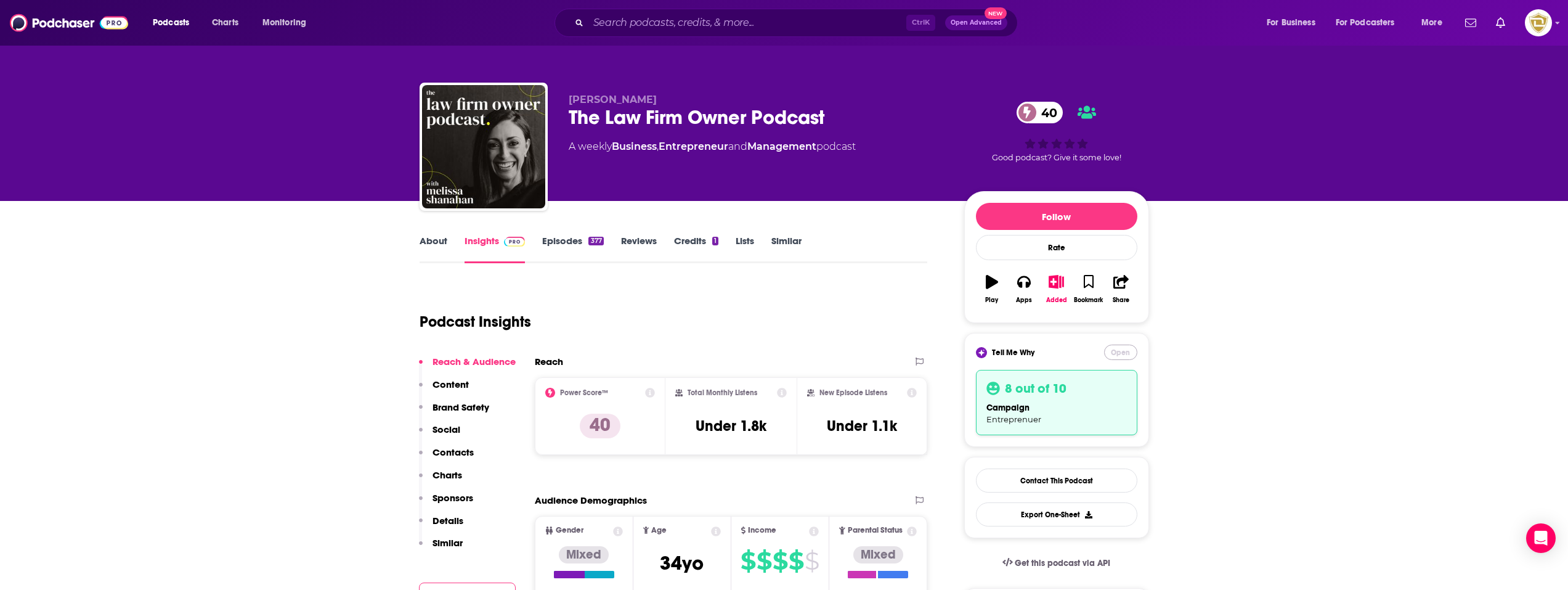
click at [1121, 354] on button "Open" at bounding box center [1121, 352] width 34 height 15
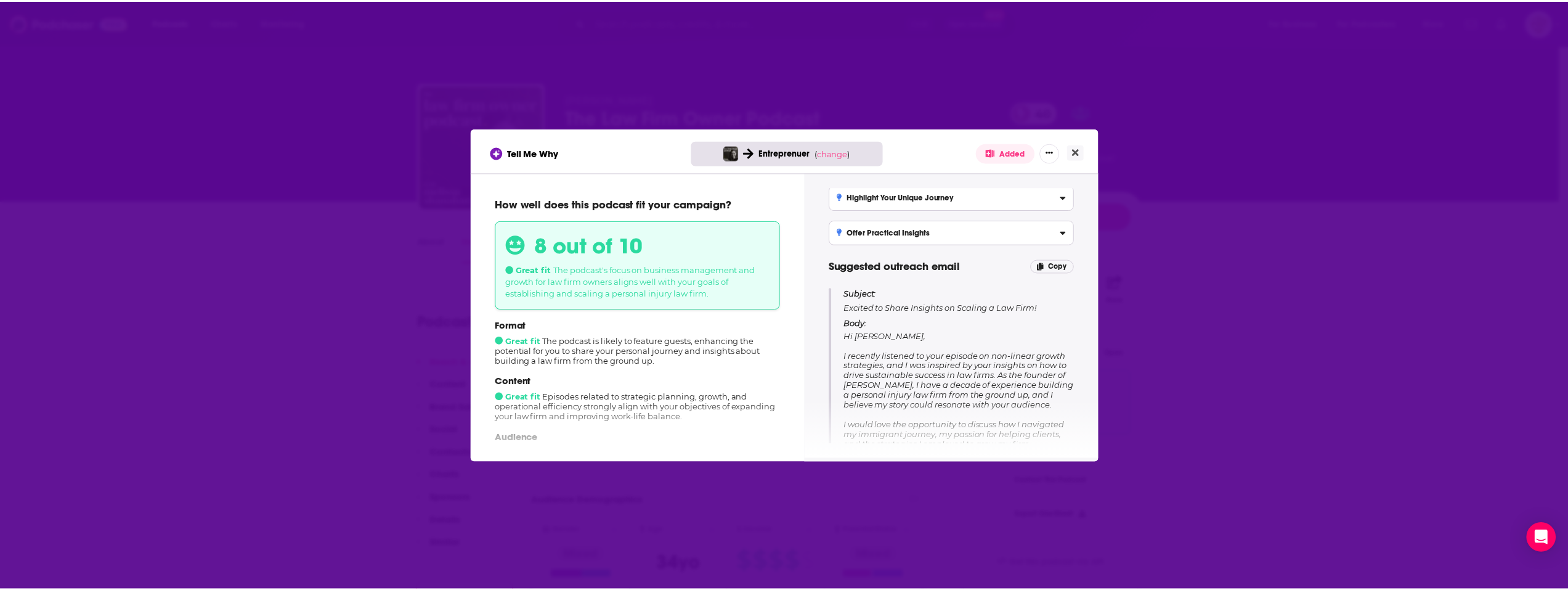
scroll to position [62, 0]
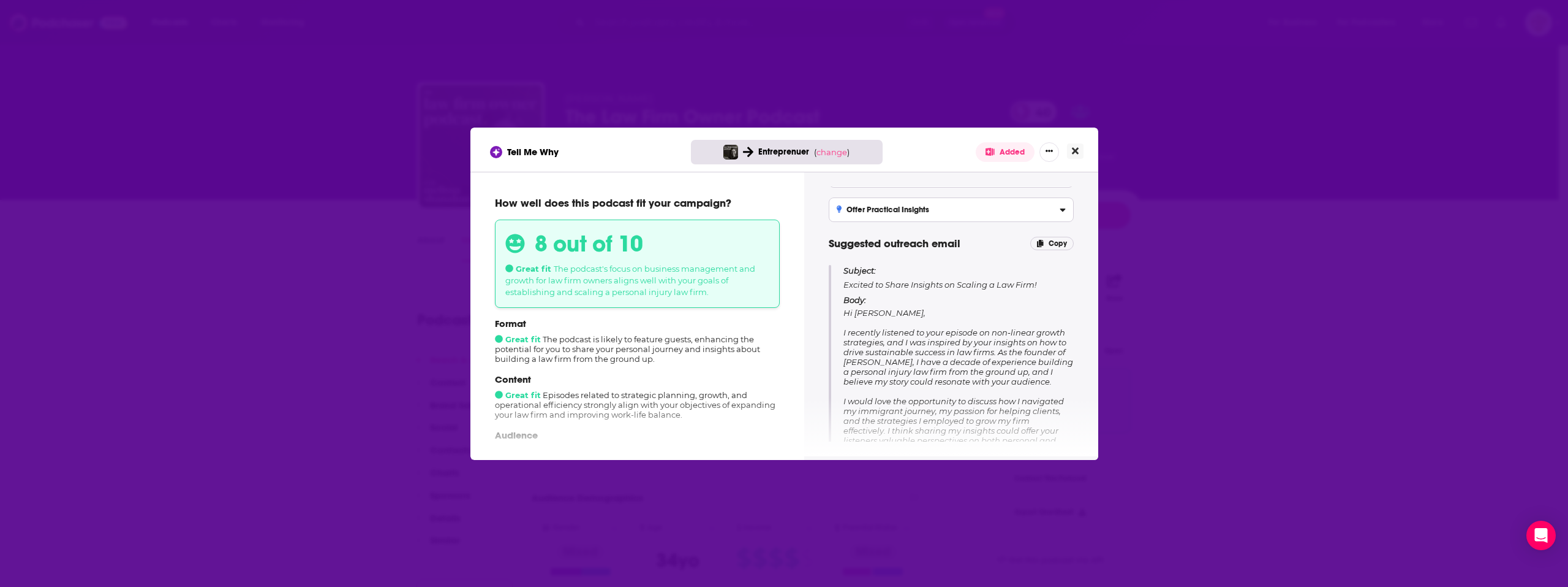
click at [1081, 149] on button "Close" at bounding box center [1075, 151] width 17 height 15
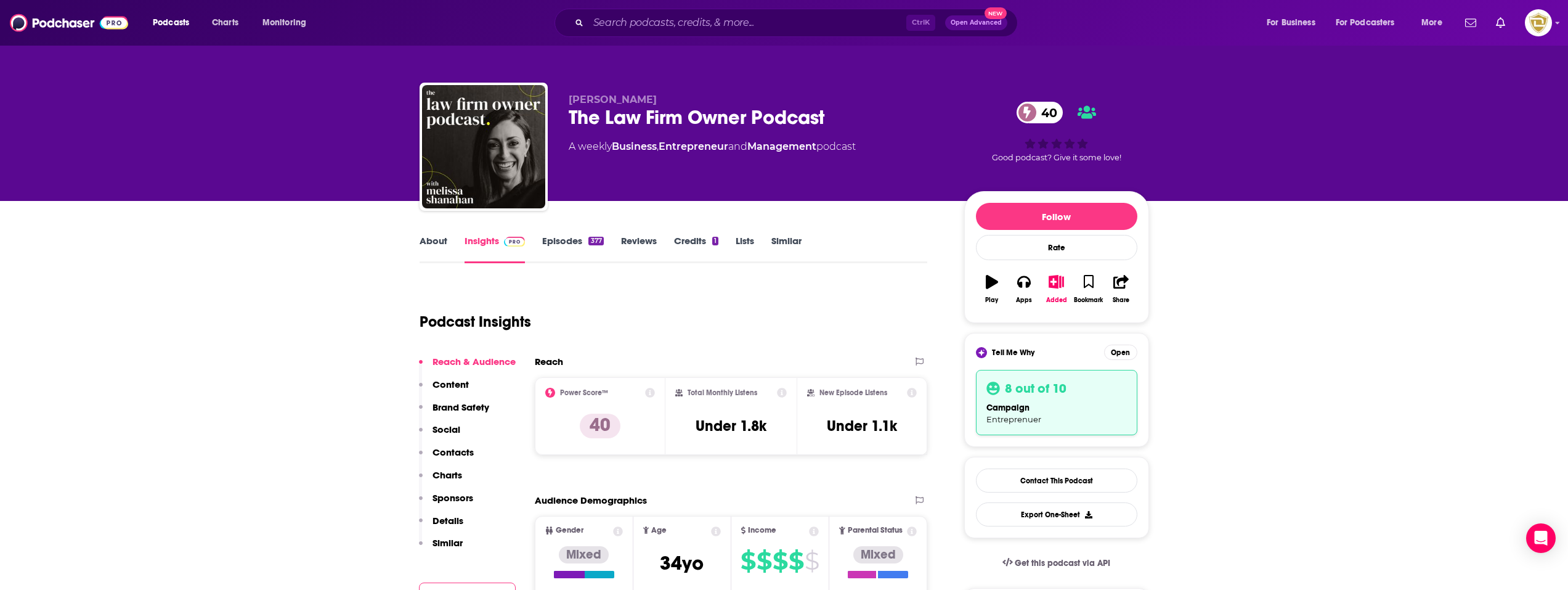
click at [583, 242] on link "Episodes 377" at bounding box center [572, 249] width 61 height 28
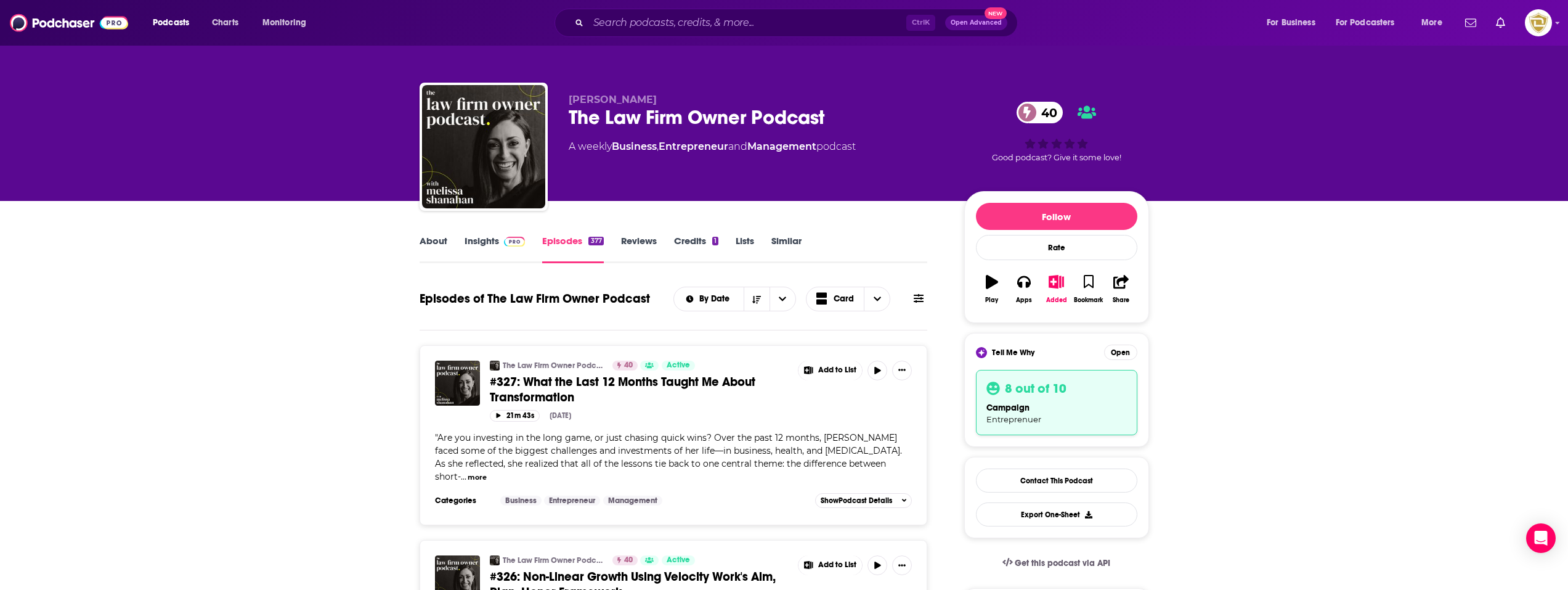
scroll to position [62, 0]
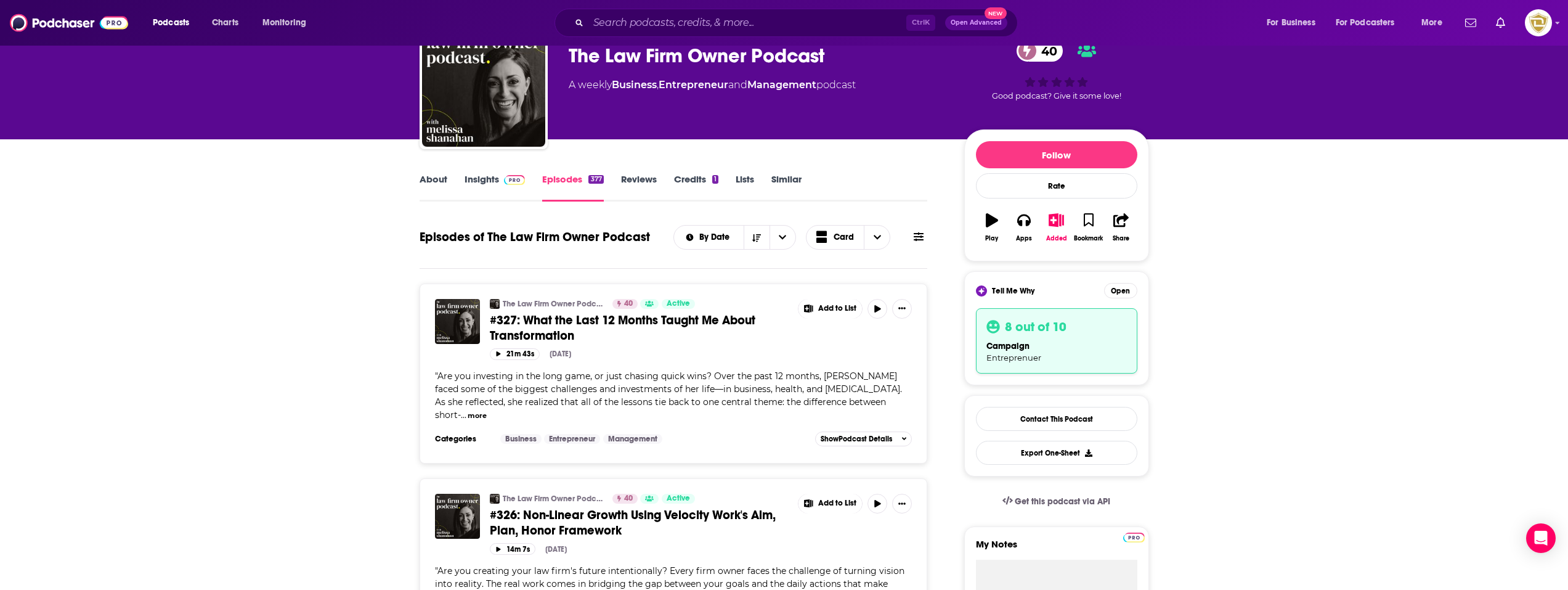
click at [499, 182] on span at bounding box center [512, 178] width 27 height 11
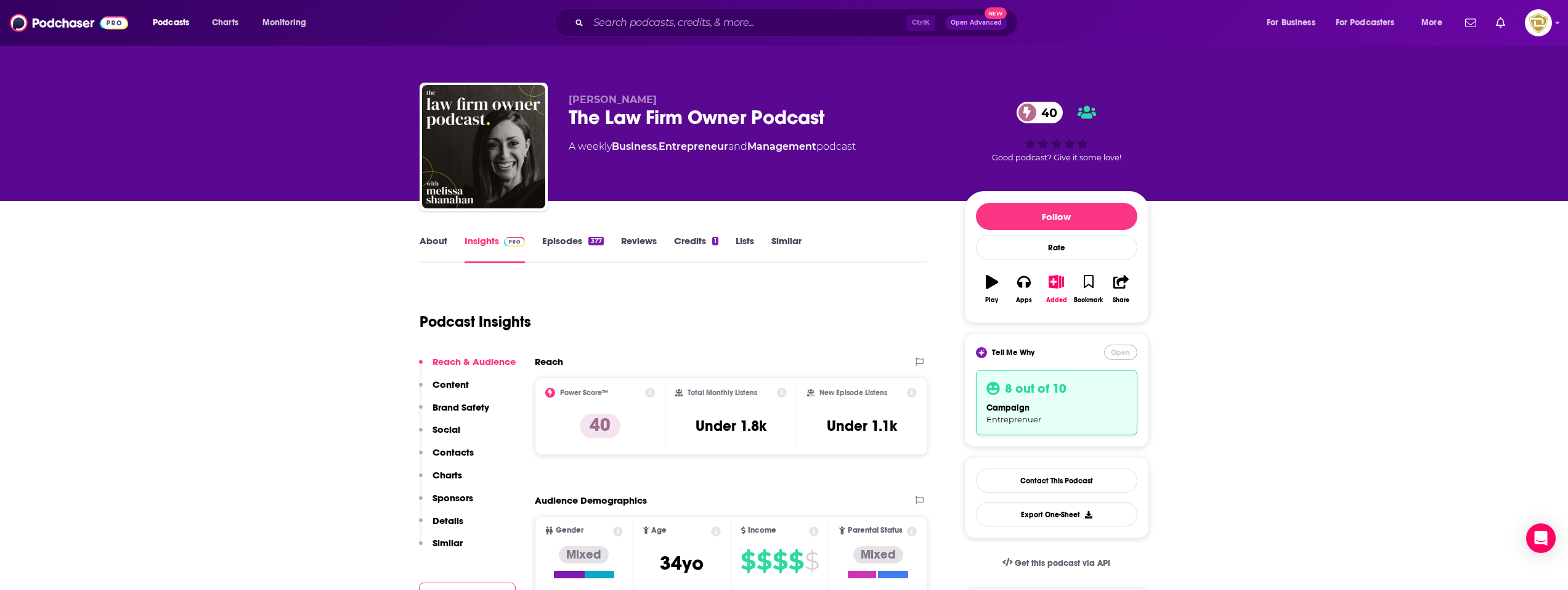
click at [1125, 347] on button "Open" at bounding box center [1121, 352] width 34 height 15
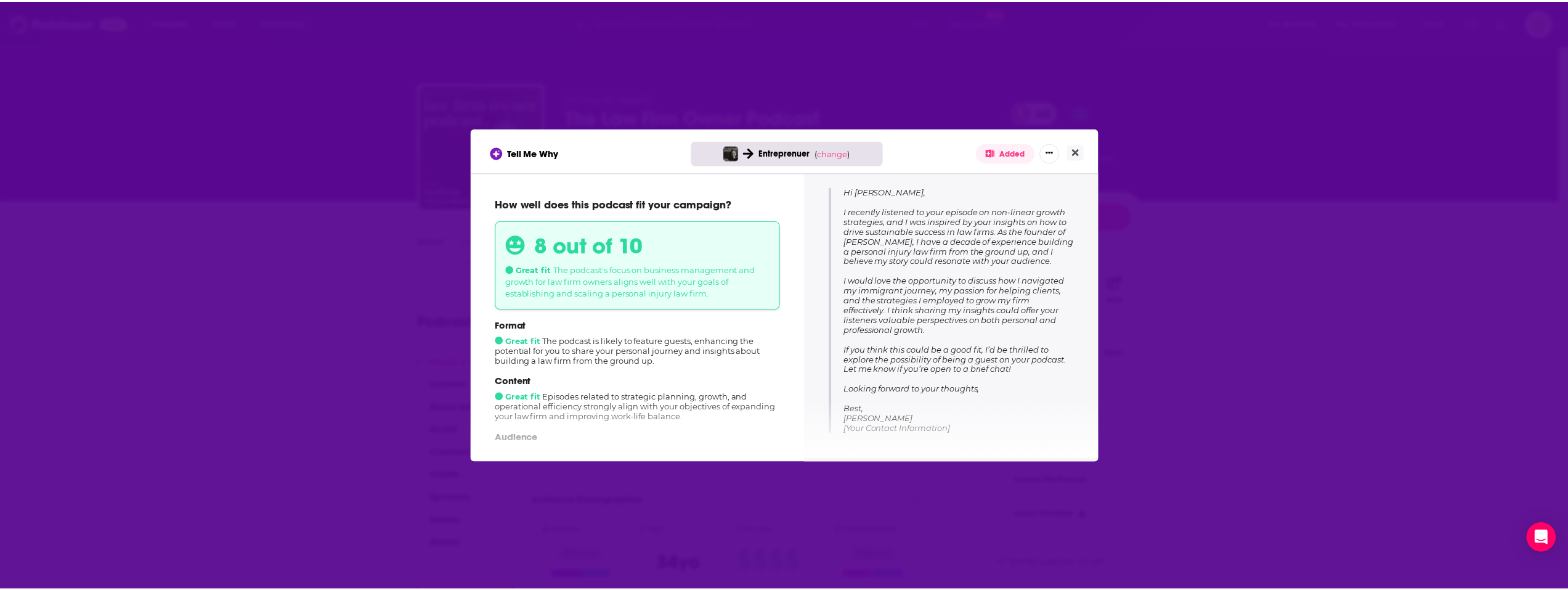
scroll to position [184, 0]
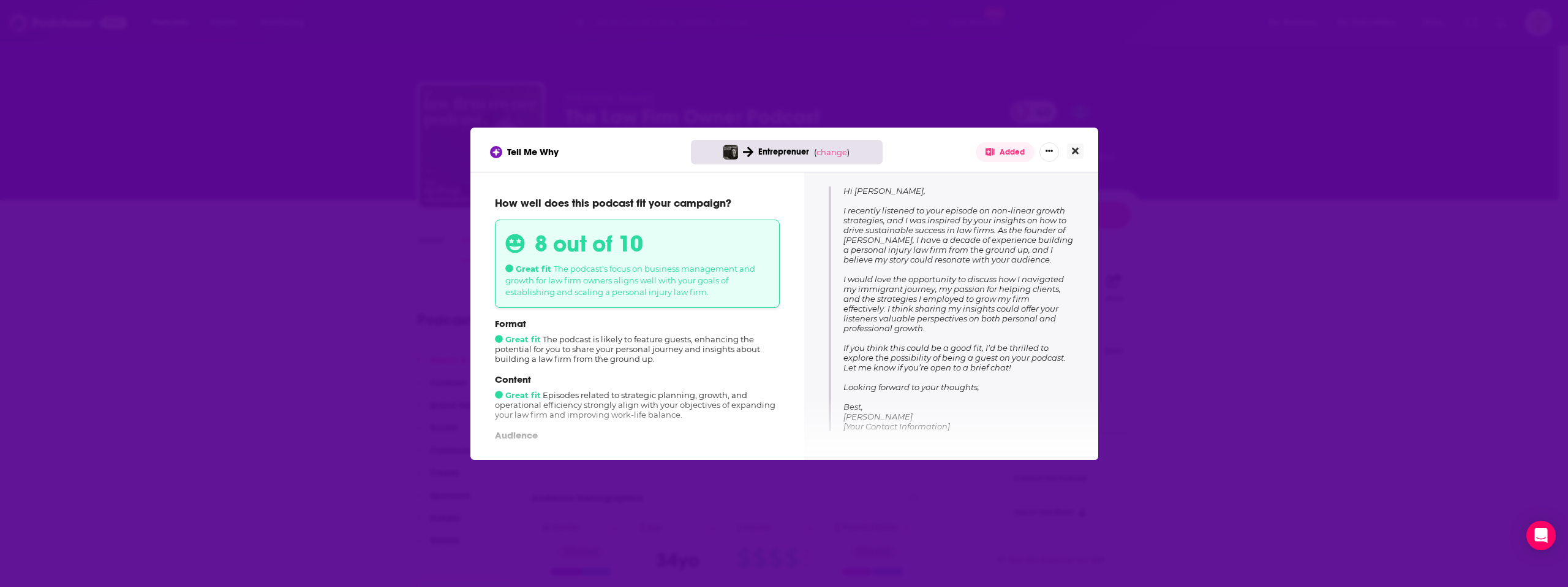
click at [1069, 149] on button "Close" at bounding box center [1075, 151] width 17 height 15
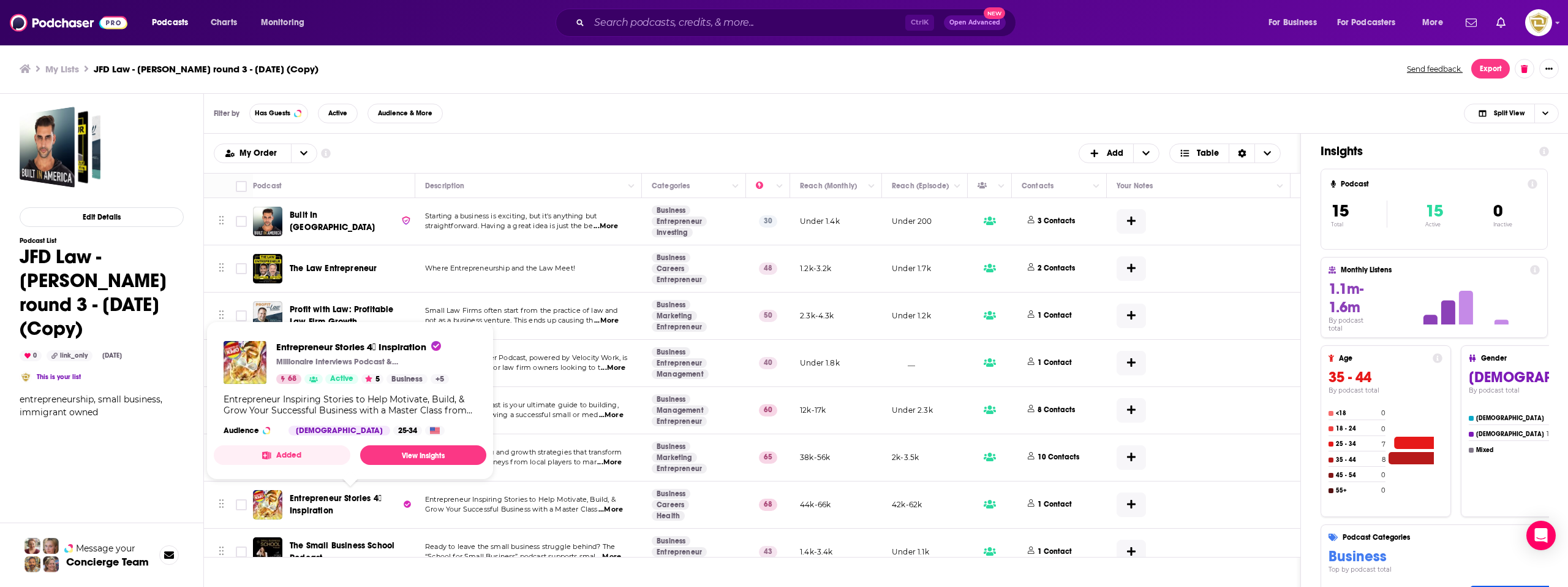
click at [340, 498] on span "Entrepreneur Stories 4⃣ Inspiration" at bounding box center [335, 504] width 92 height 23
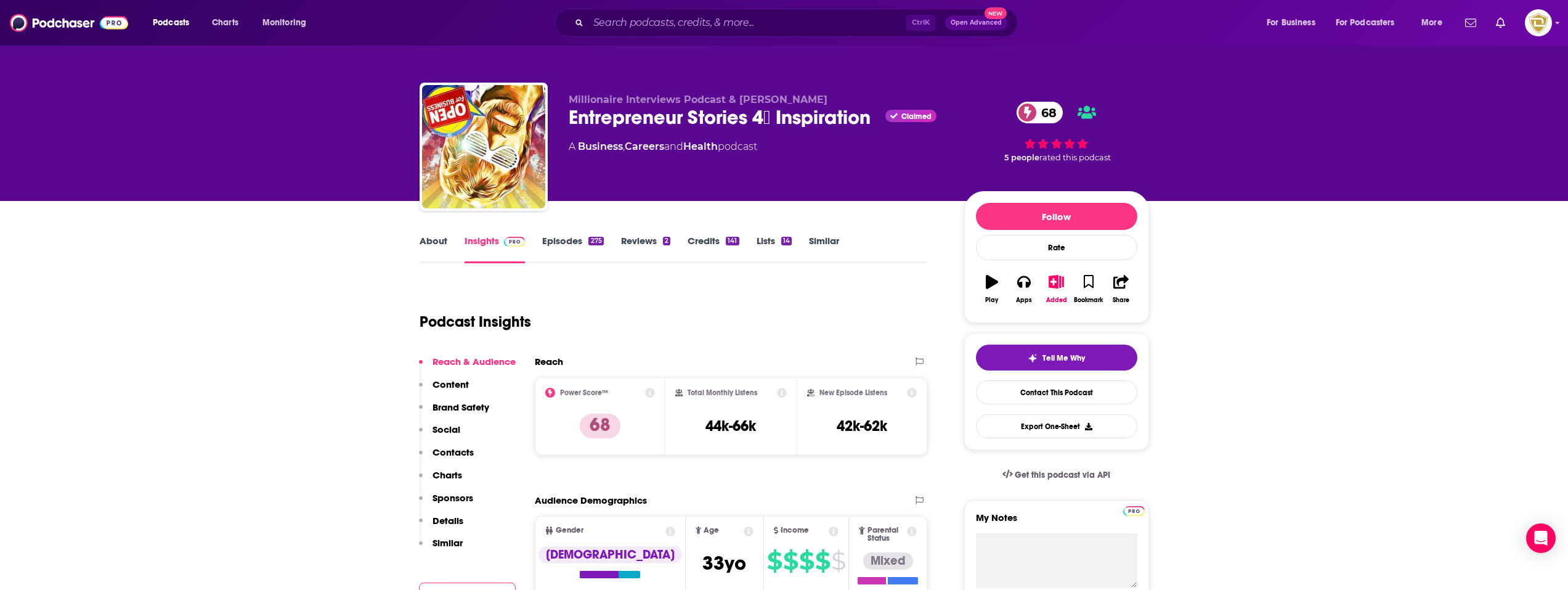
click at [438, 249] on link "About" at bounding box center [433, 249] width 27 height 28
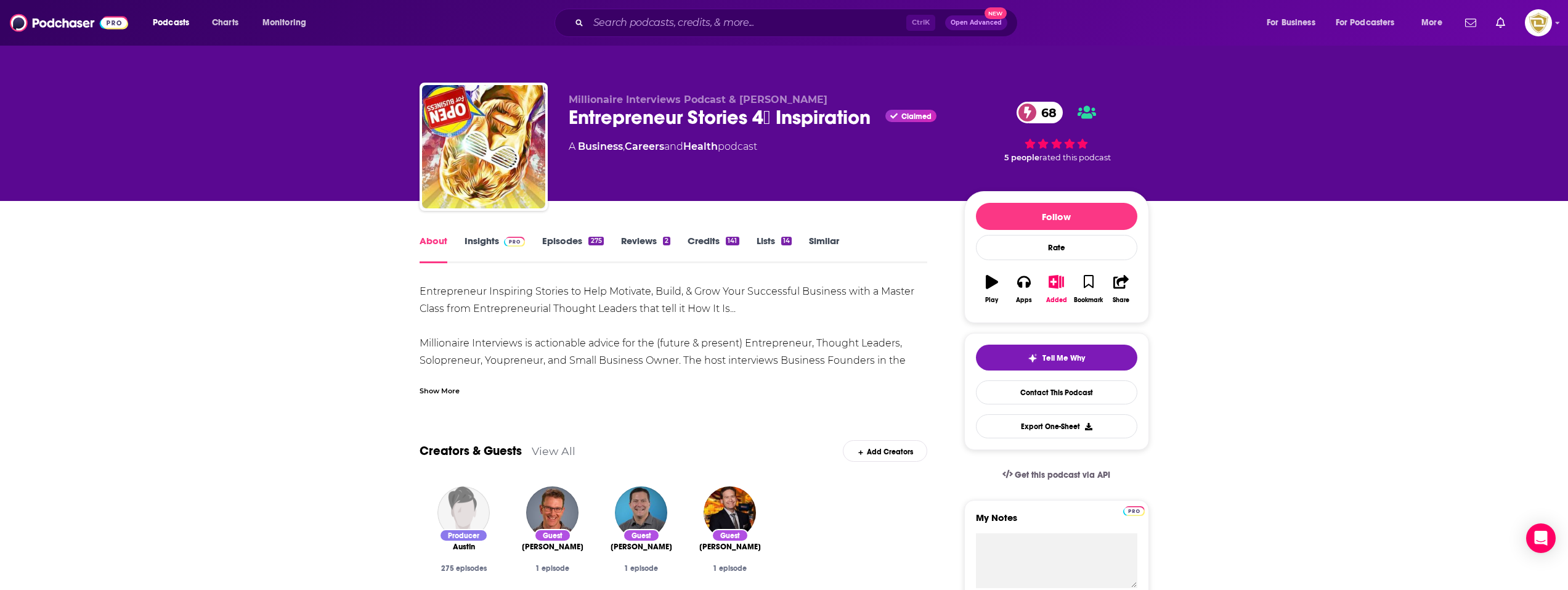
click at [448, 387] on div "Show More" at bounding box center [439, 390] width 40 height 11
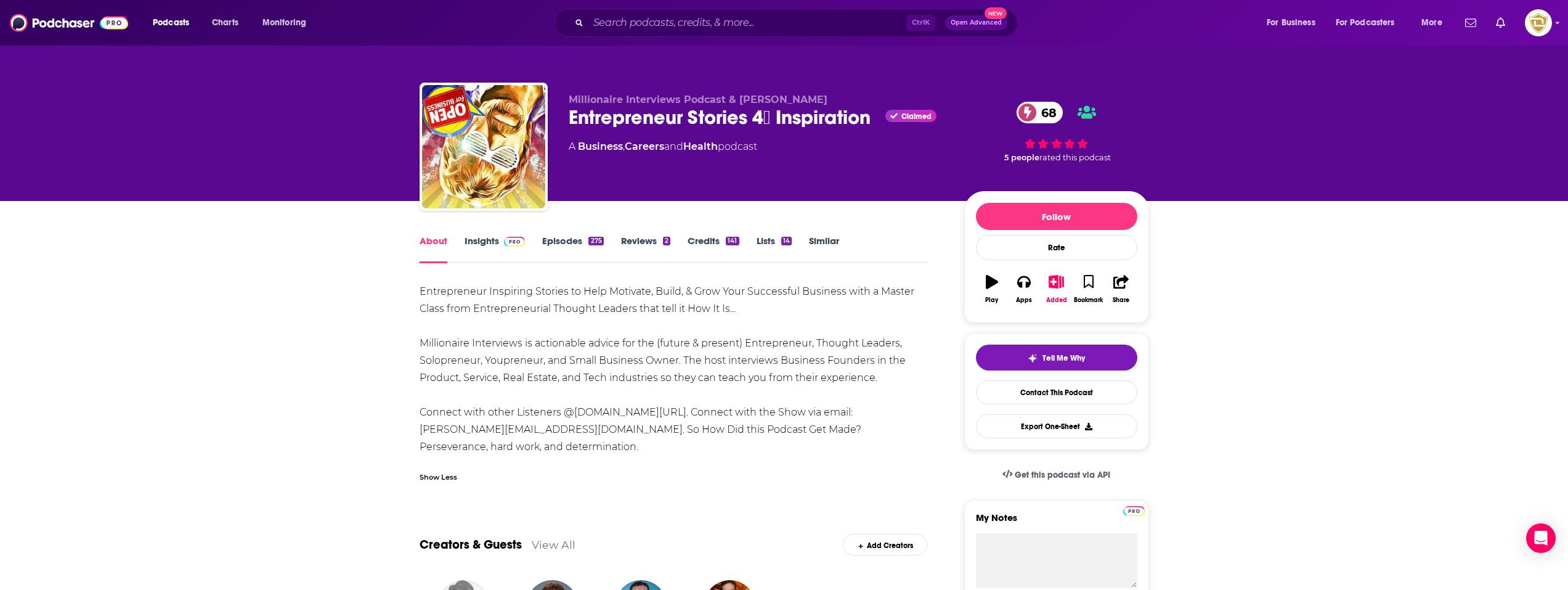
click at [489, 245] on link "Insights" at bounding box center [495, 249] width 61 height 28
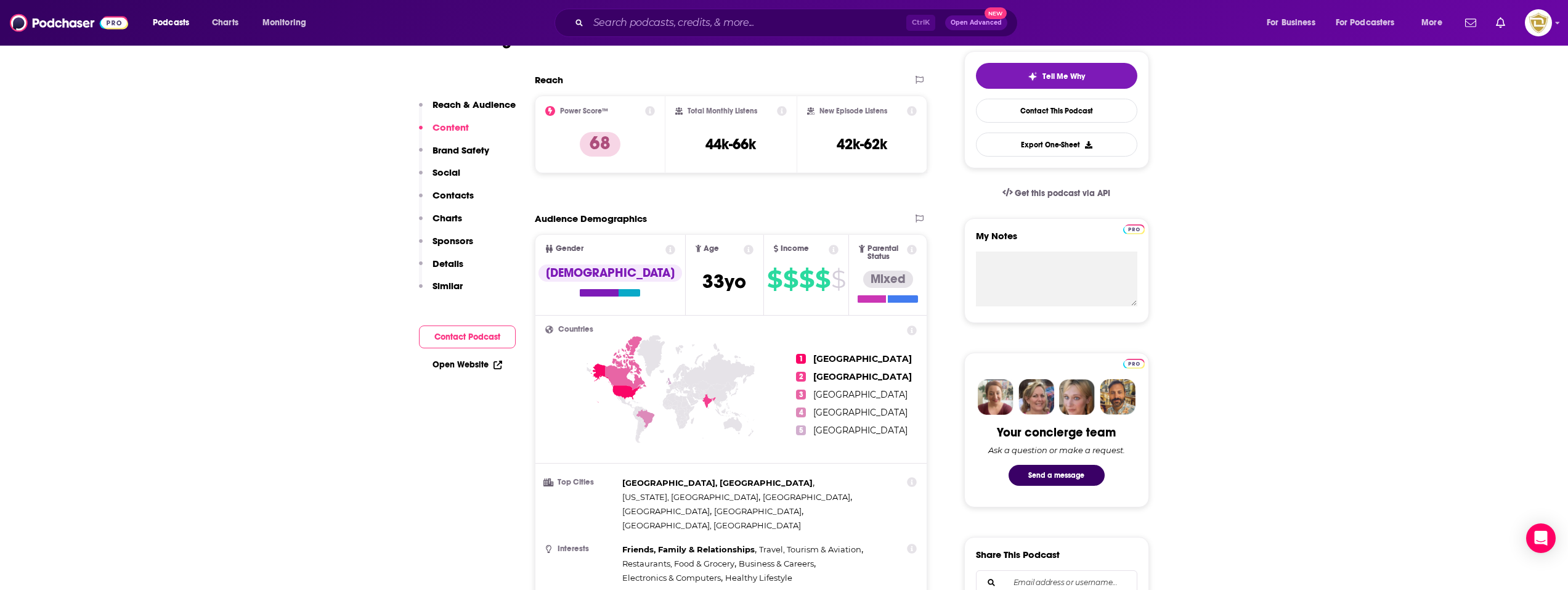
scroll to position [246, 0]
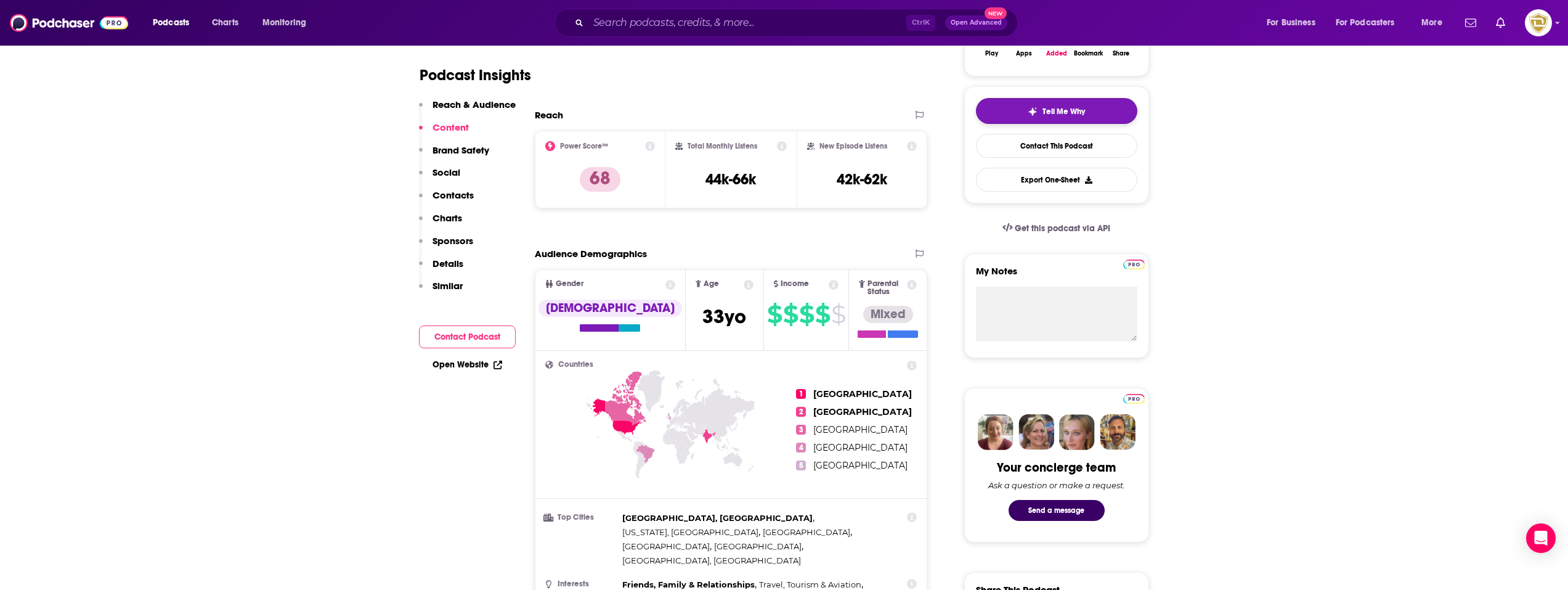
click at [1032, 113] on img "button" at bounding box center [1032, 111] width 10 height 10
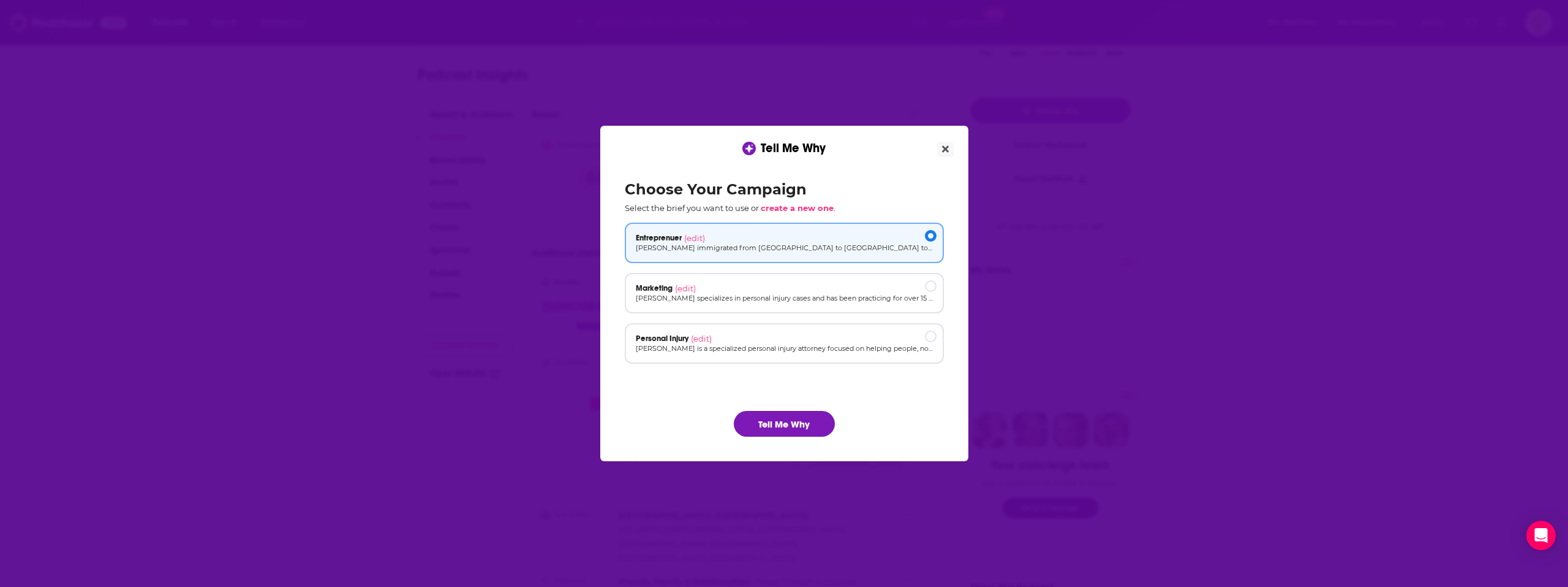
click at [761, 422] on button "Tell Me Why" at bounding box center [784, 424] width 101 height 26
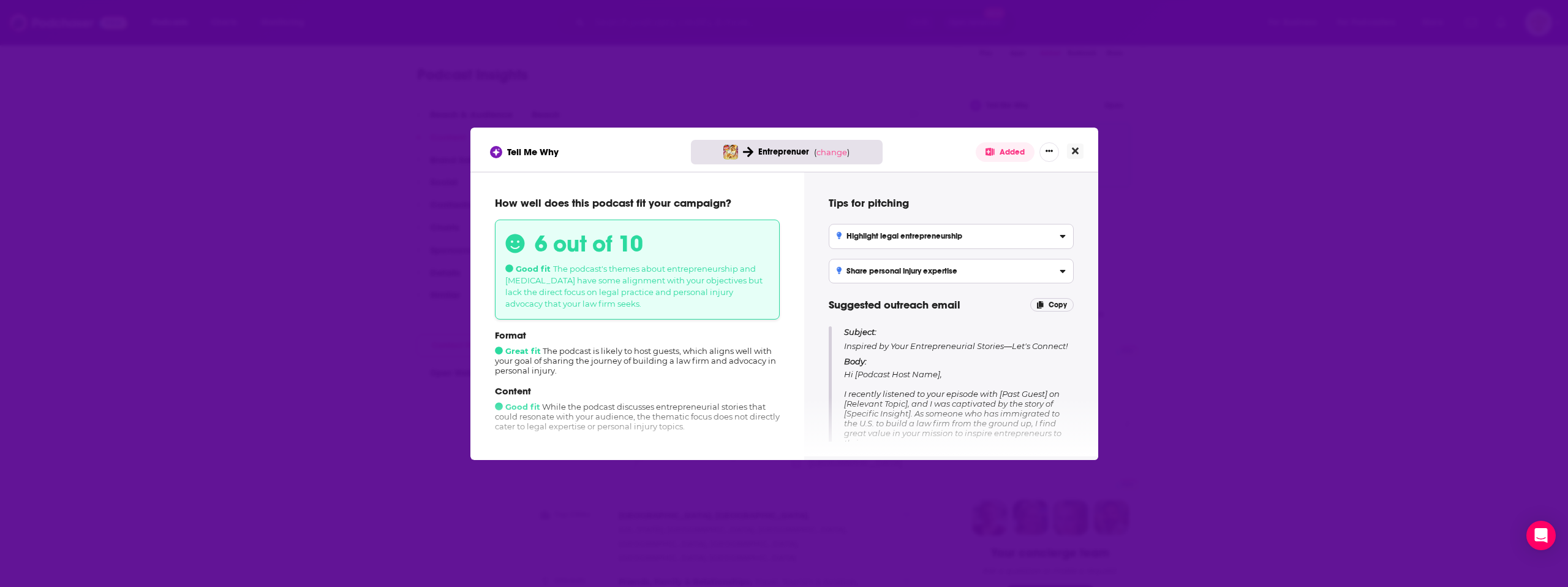
click at [1072, 152] on icon "Close" at bounding box center [1075, 150] width 7 height 10
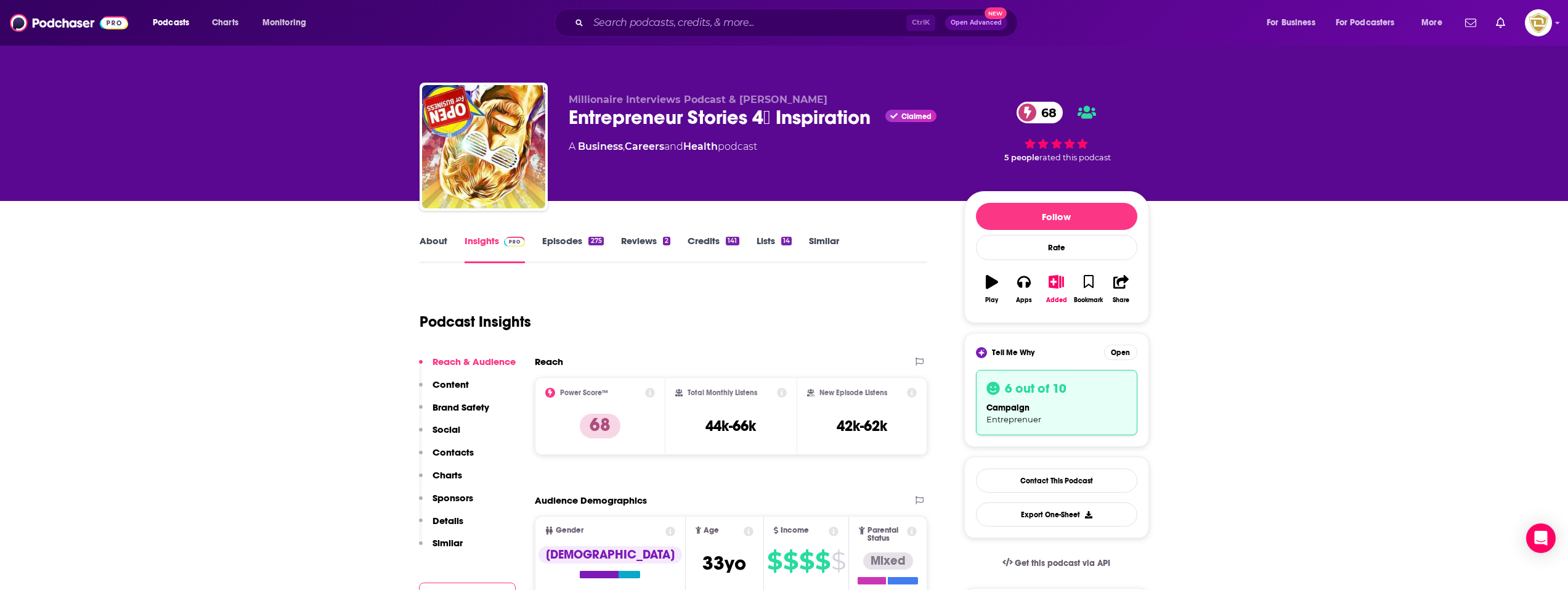
click at [438, 248] on link "About" at bounding box center [433, 249] width 27 height 28
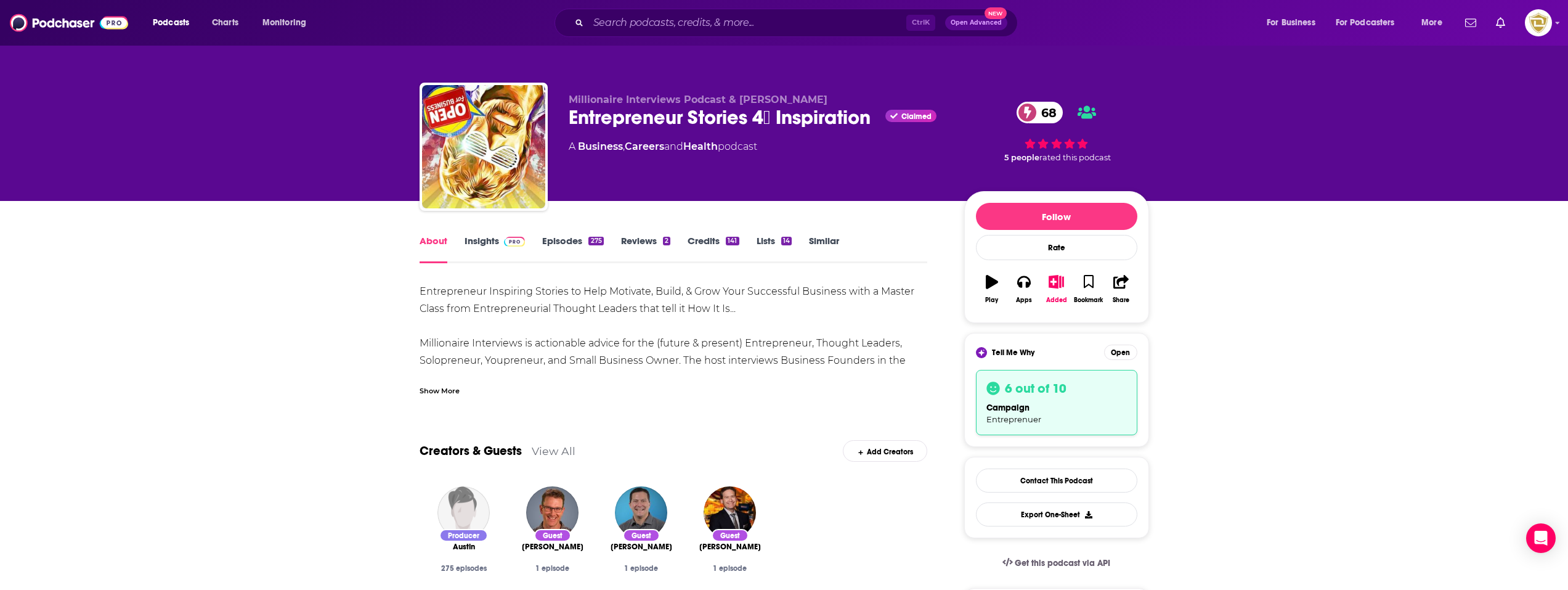
click at [436, 385] on div "Show More" at bounding box center [439, 390] width 40 height 11
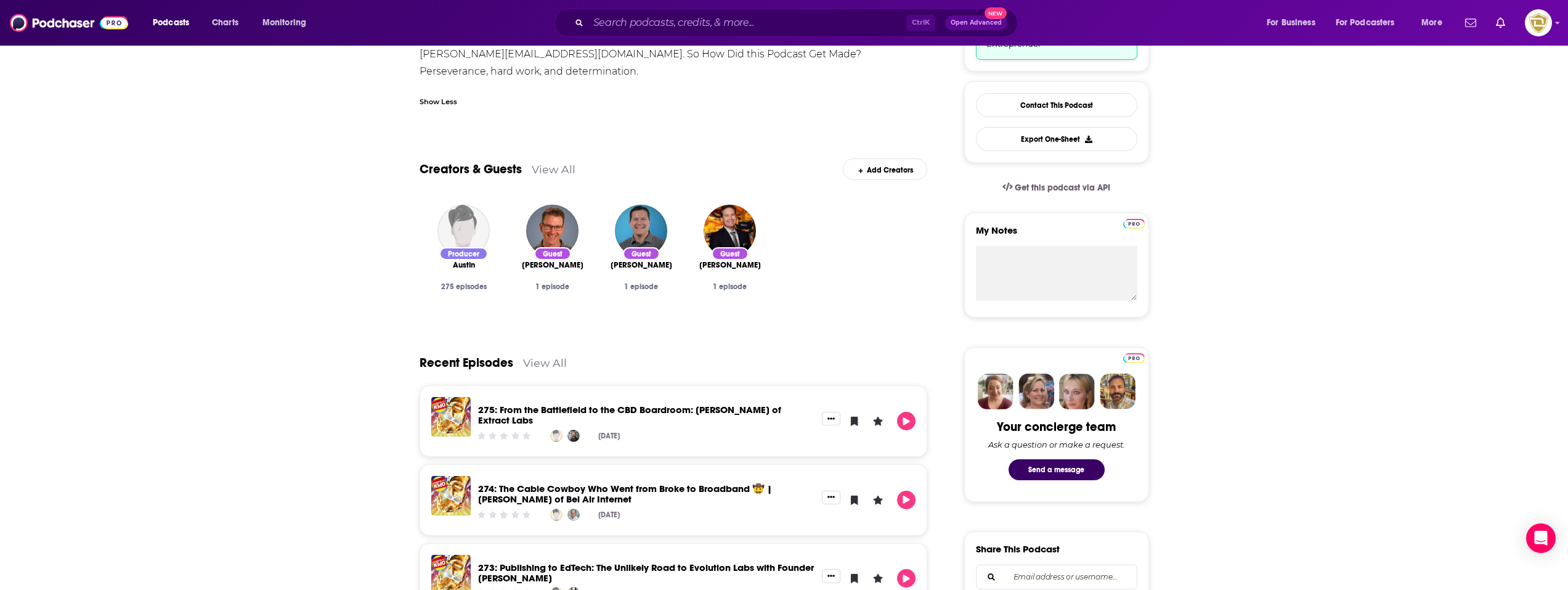
scroll to position [370, 0]
